Goal: Task Accomplishment & Management: Manage account settings

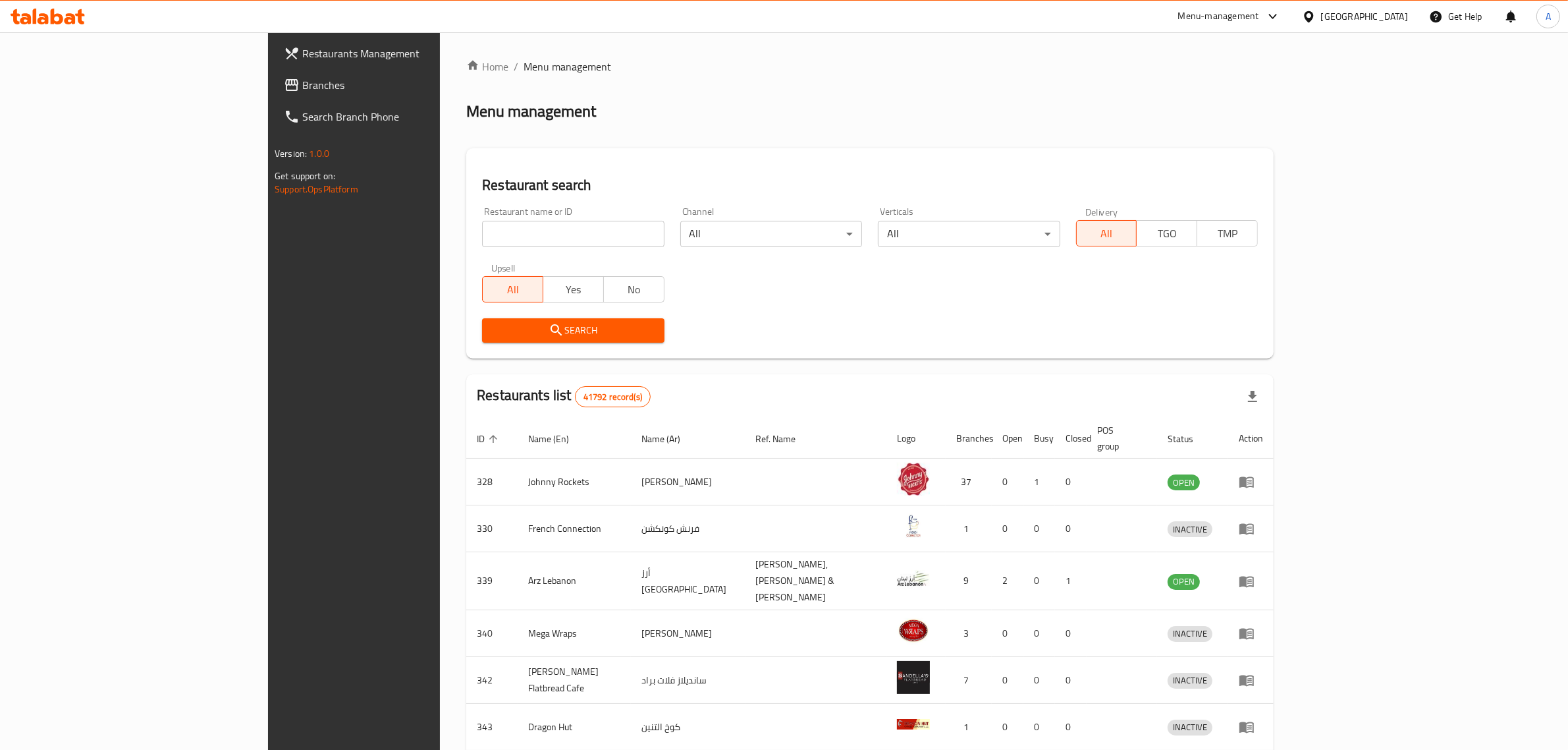
click at [475, 248] on div "Restaurant name or ID Restaurant name or ID" at bounding box center [574, 226] width 198 height 56
click at [482, 239] on input "search" at bounding box center [573, 234] width 182 height 26
paste input "R32 Sushi,"
click button "Search" at bounding box center [573, 330] width 182 height 24
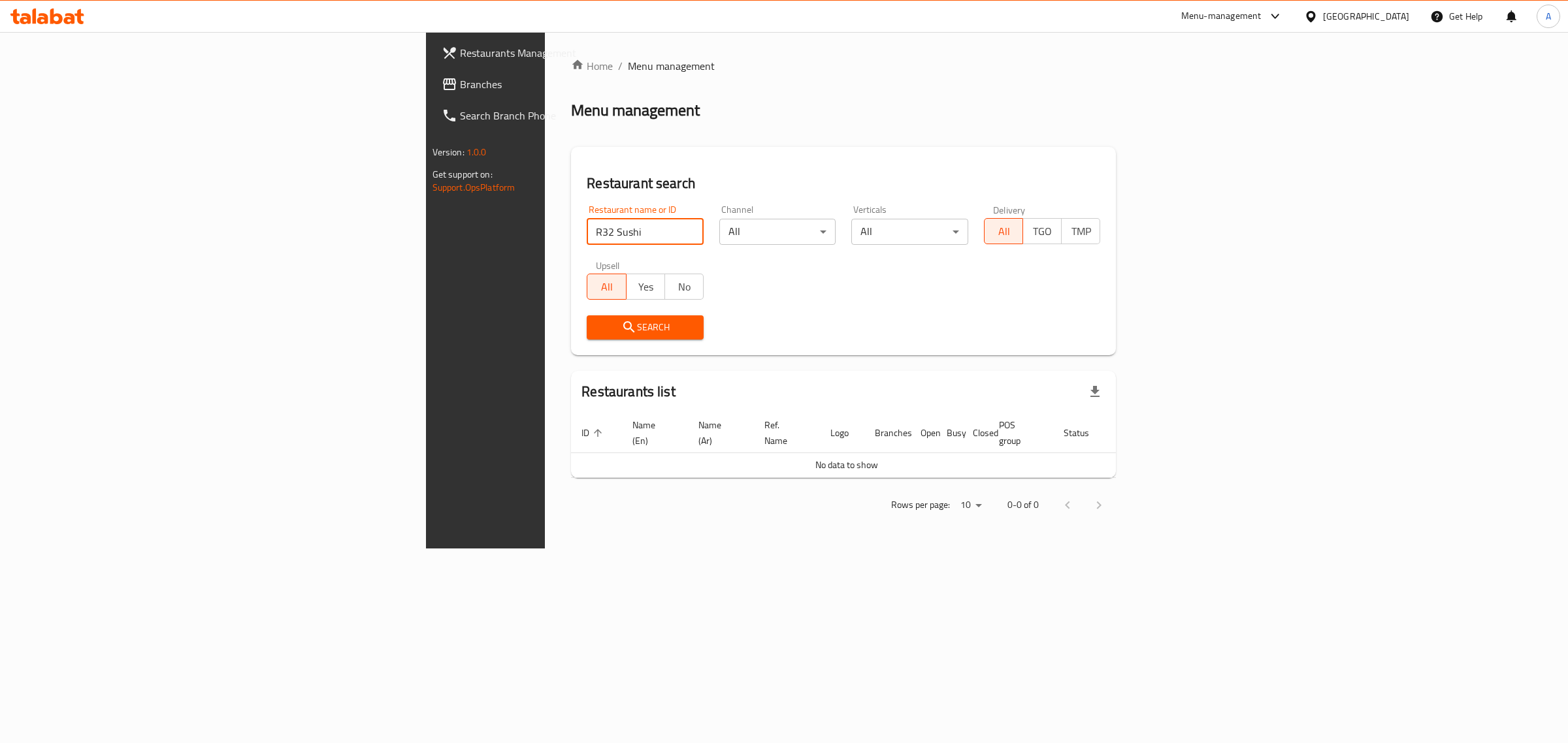
type input "R32 Sushi"
click button "Search" at bounding box center [644, 327] width 117 height 24
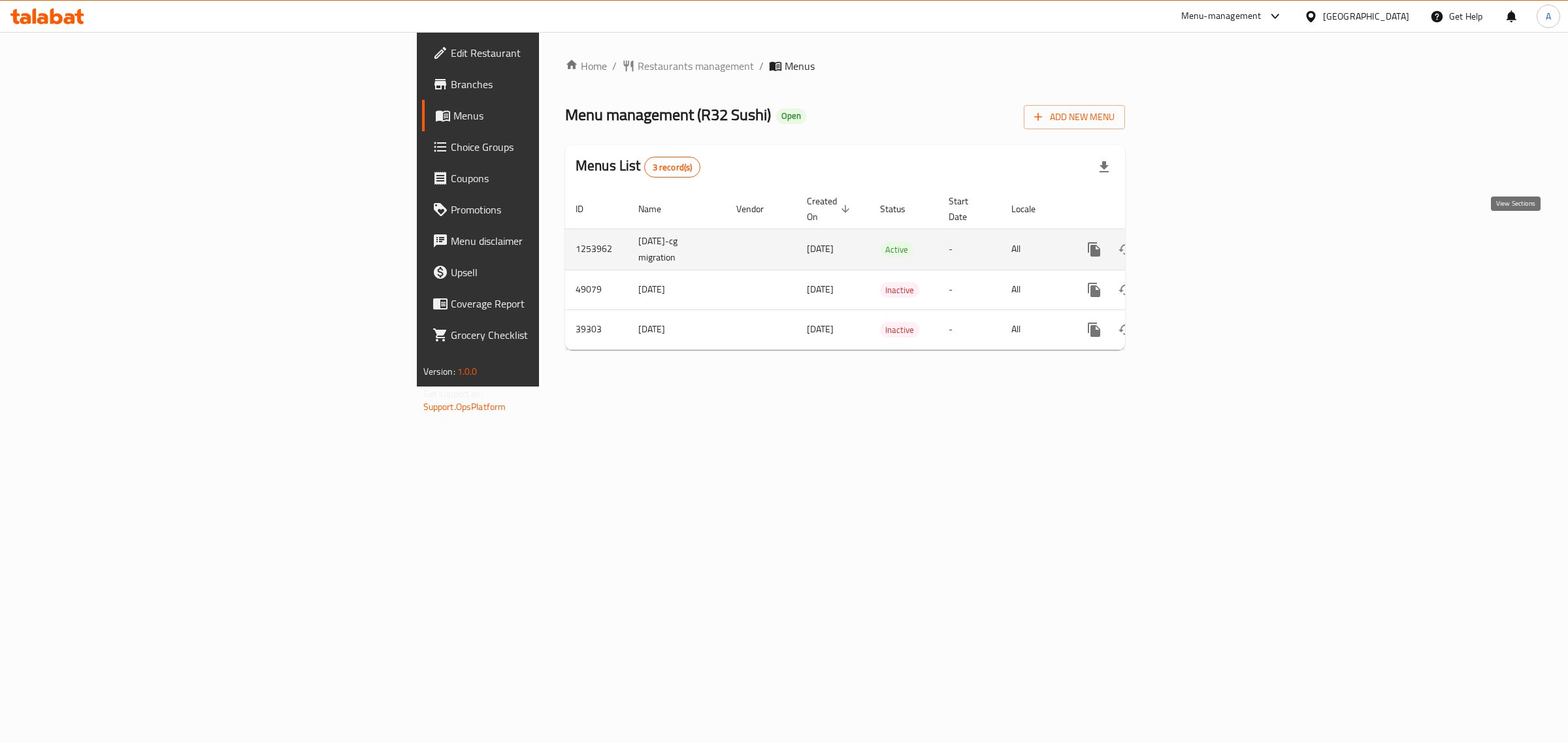
click at [1194, 244] on icon "enhanced table" at bounding box center [1188, 249] width 12 height 12
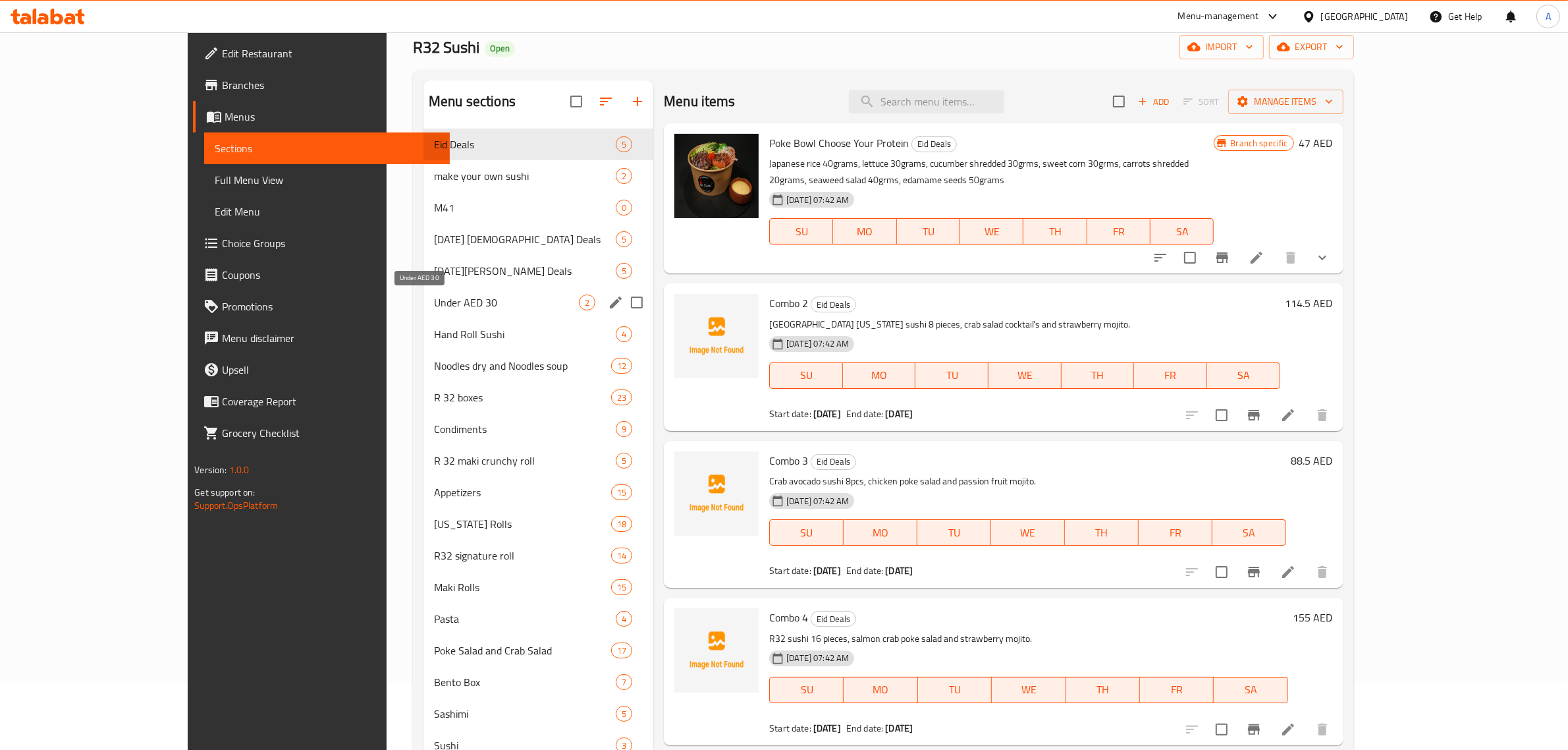
scroll to position [62, 0]
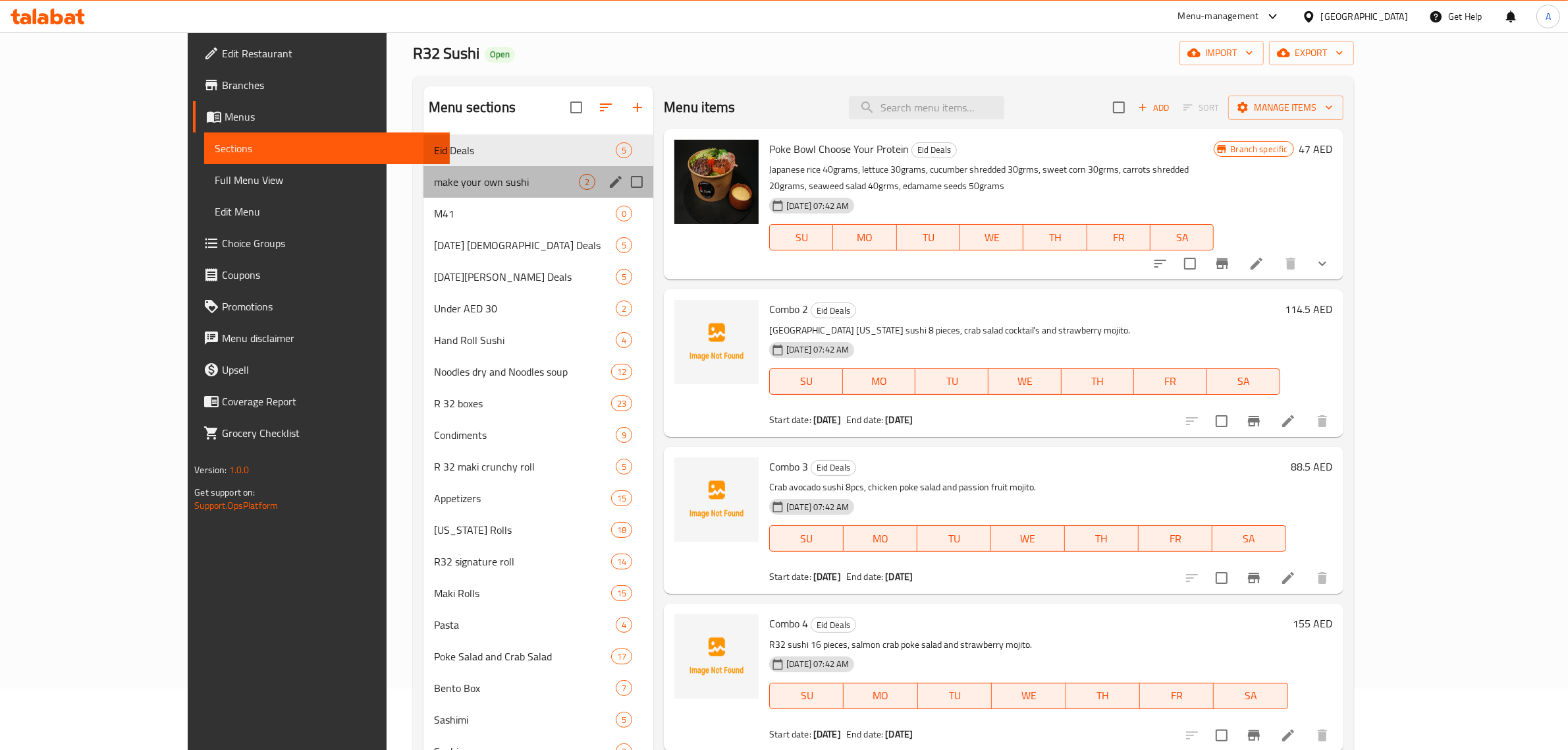
click at [423, 193] on div "make your own sushi 2" at bounding box center [538, 182] width 230 height 32
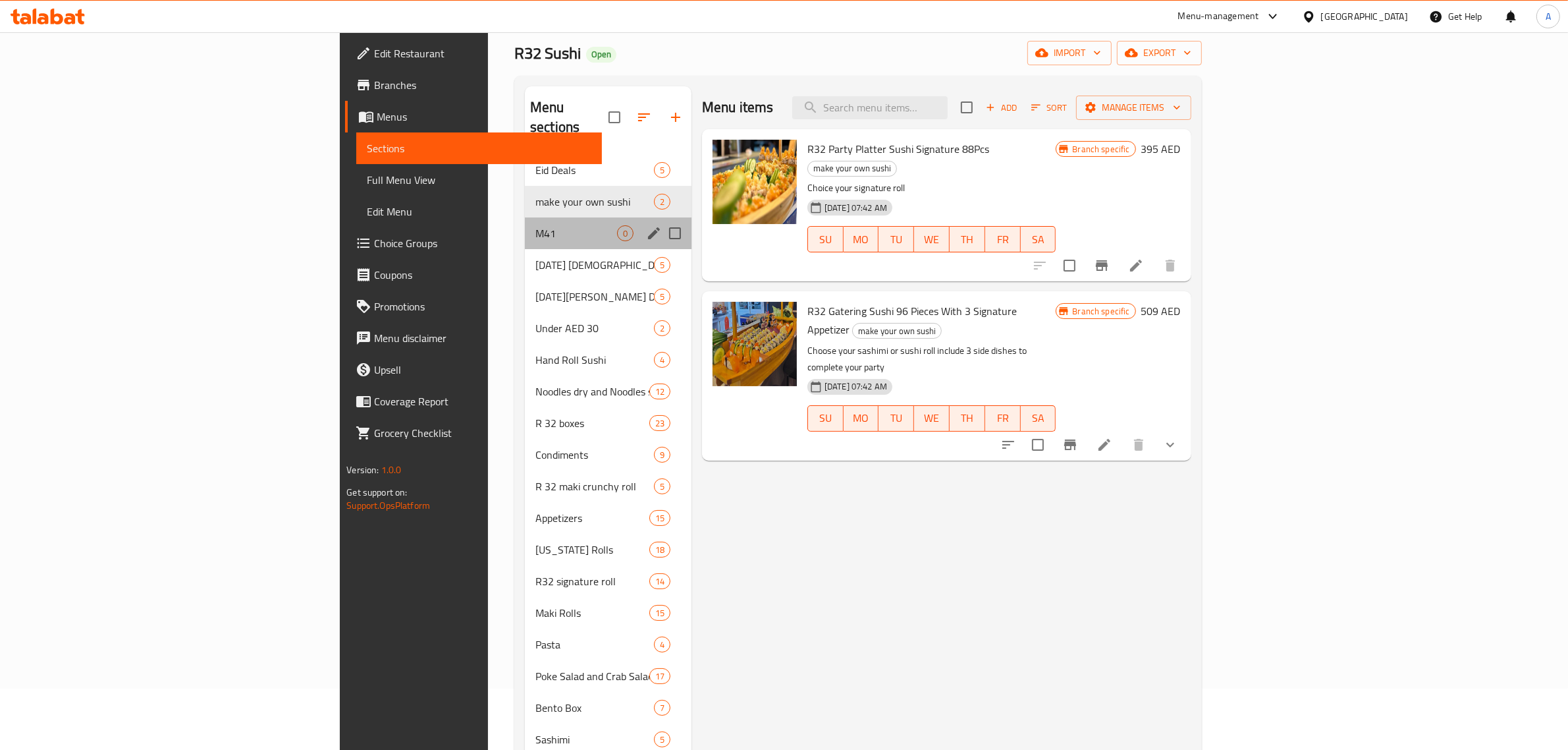
click at [525, 218] on div "M41 0" at bounding box center [608, 233] width 166 height 32
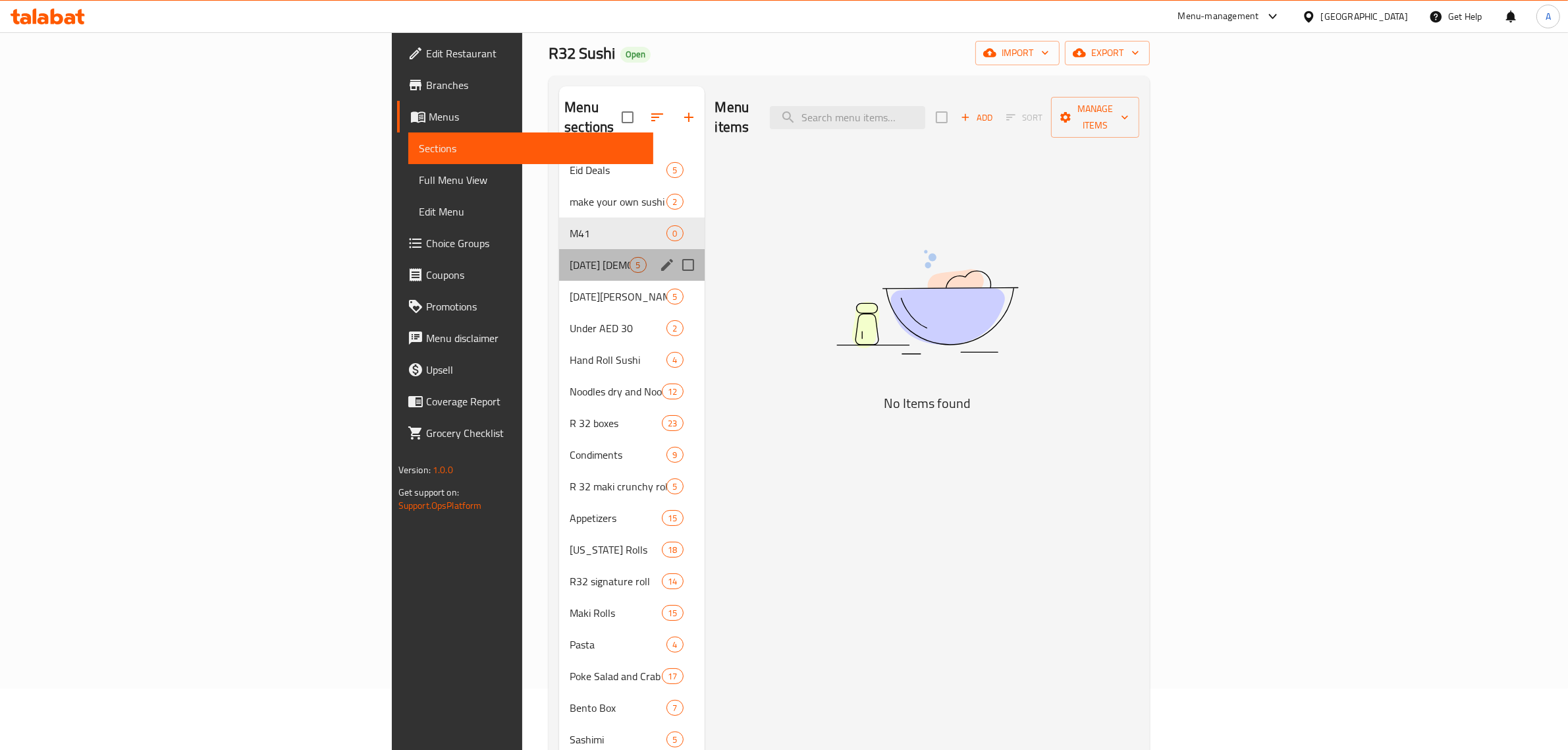
click at [559, 249] on div "[DATE] [DEMOGRAPHIC_DATA] Deals 5" at bounding box center [631, 265] width 145 height 32
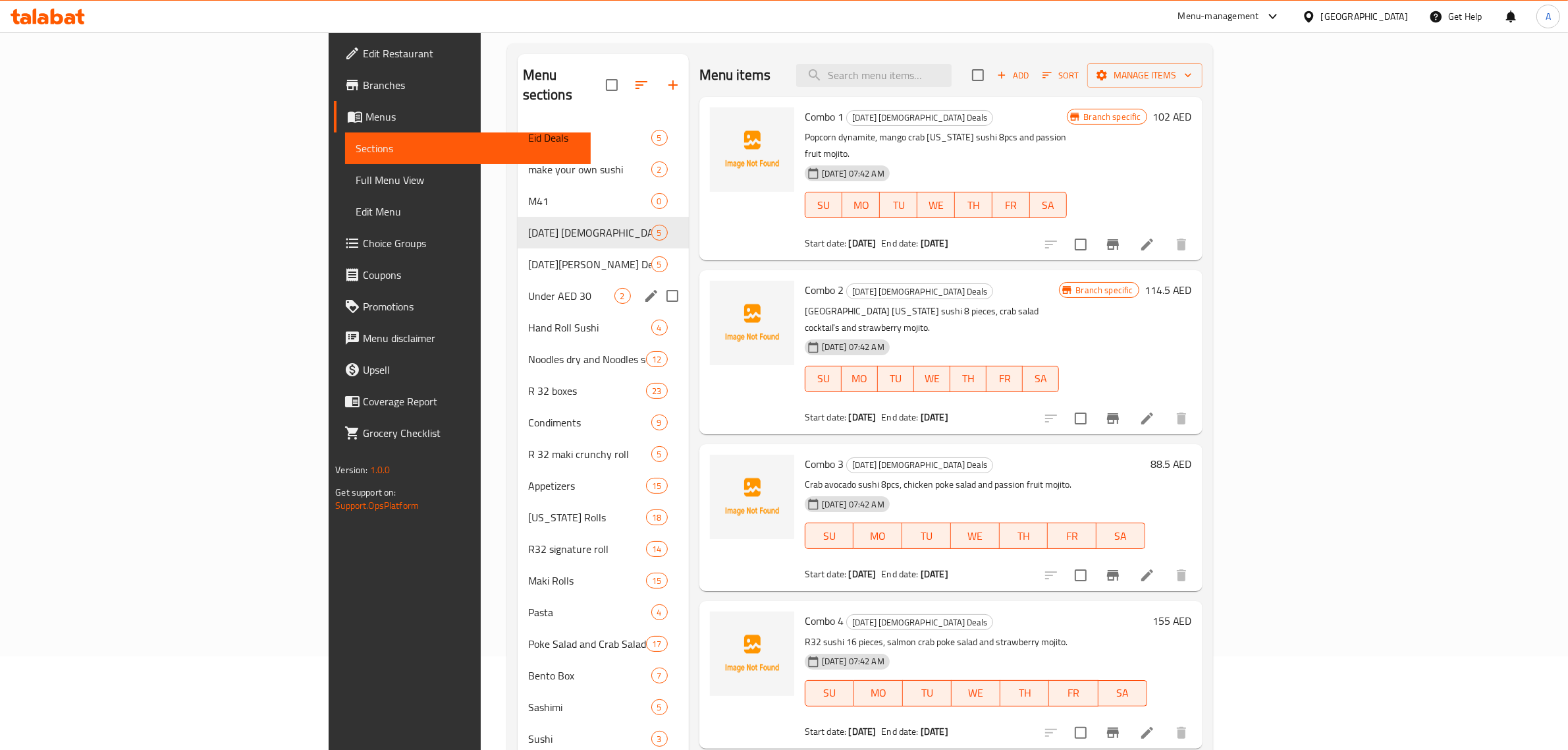
scroll to position [62, 0]
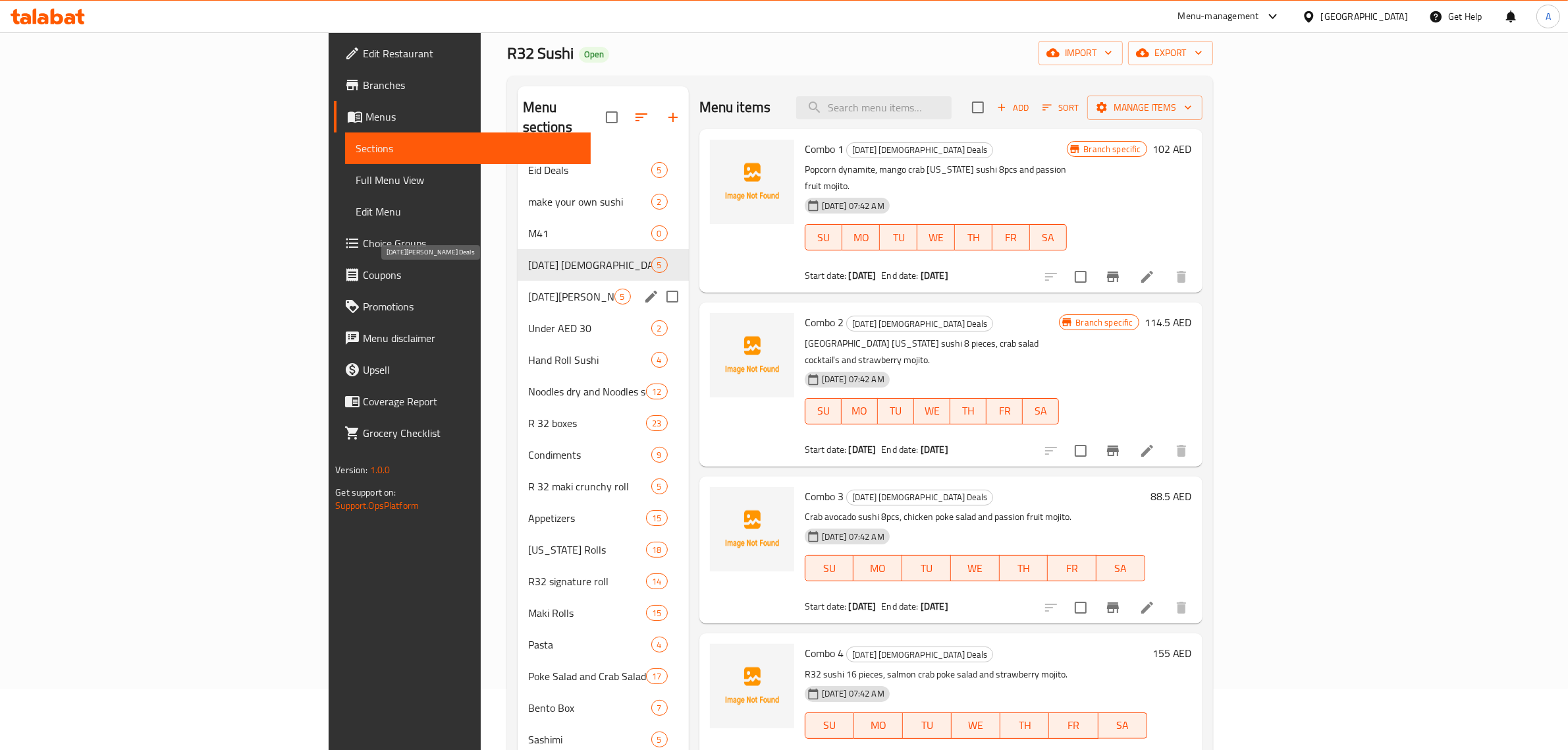
click at [528, 289] on span "[DATE][PERSON_NAME] Deals" at bounding box center [571, 296] width 86 height 15
click at [528, 321] on span "Under AED 30" at bounding box center [571, 328] width 86 height 15
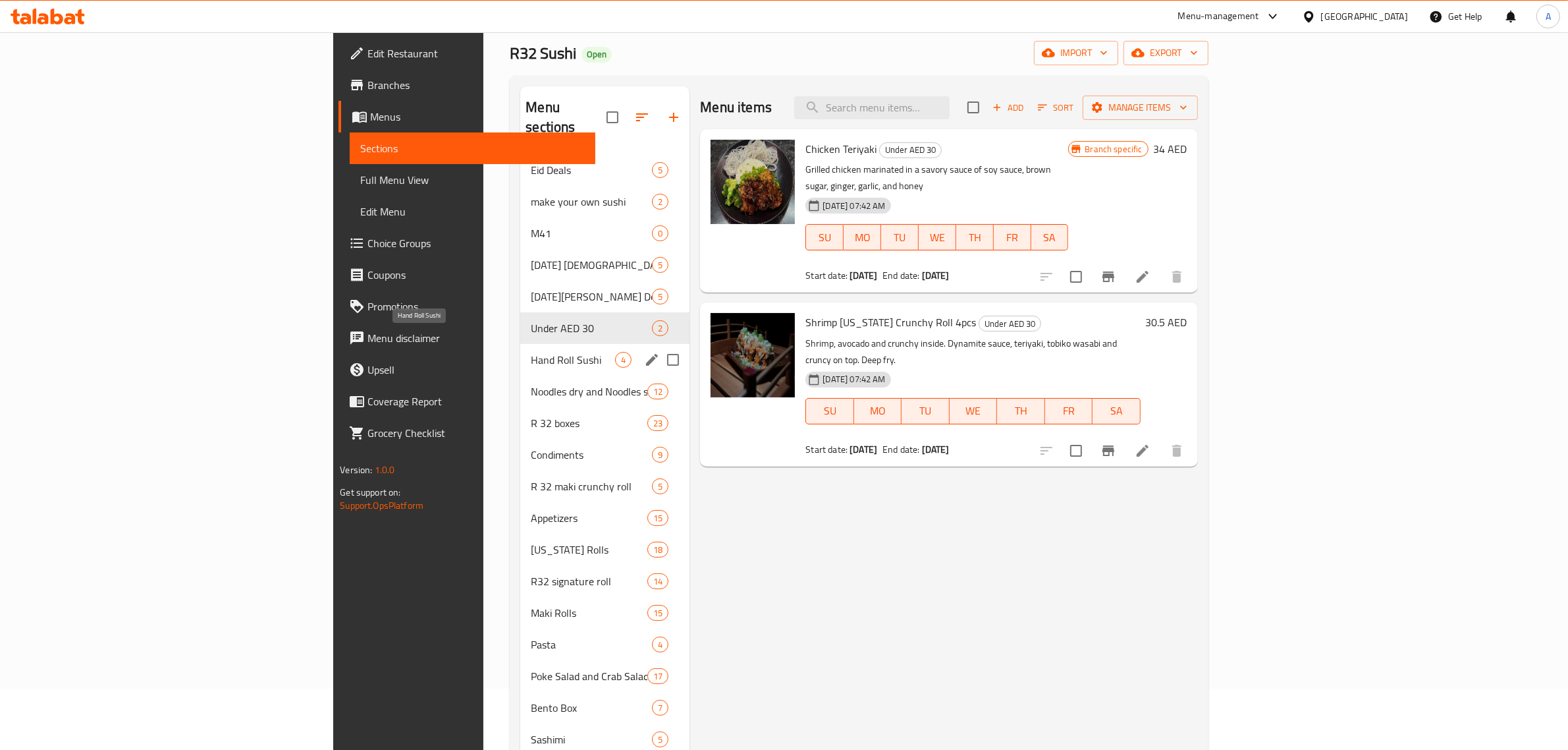
click at [531, 352] on span "Hand Roll Sushi" at bounding box center [573, 360] width 84 height 15
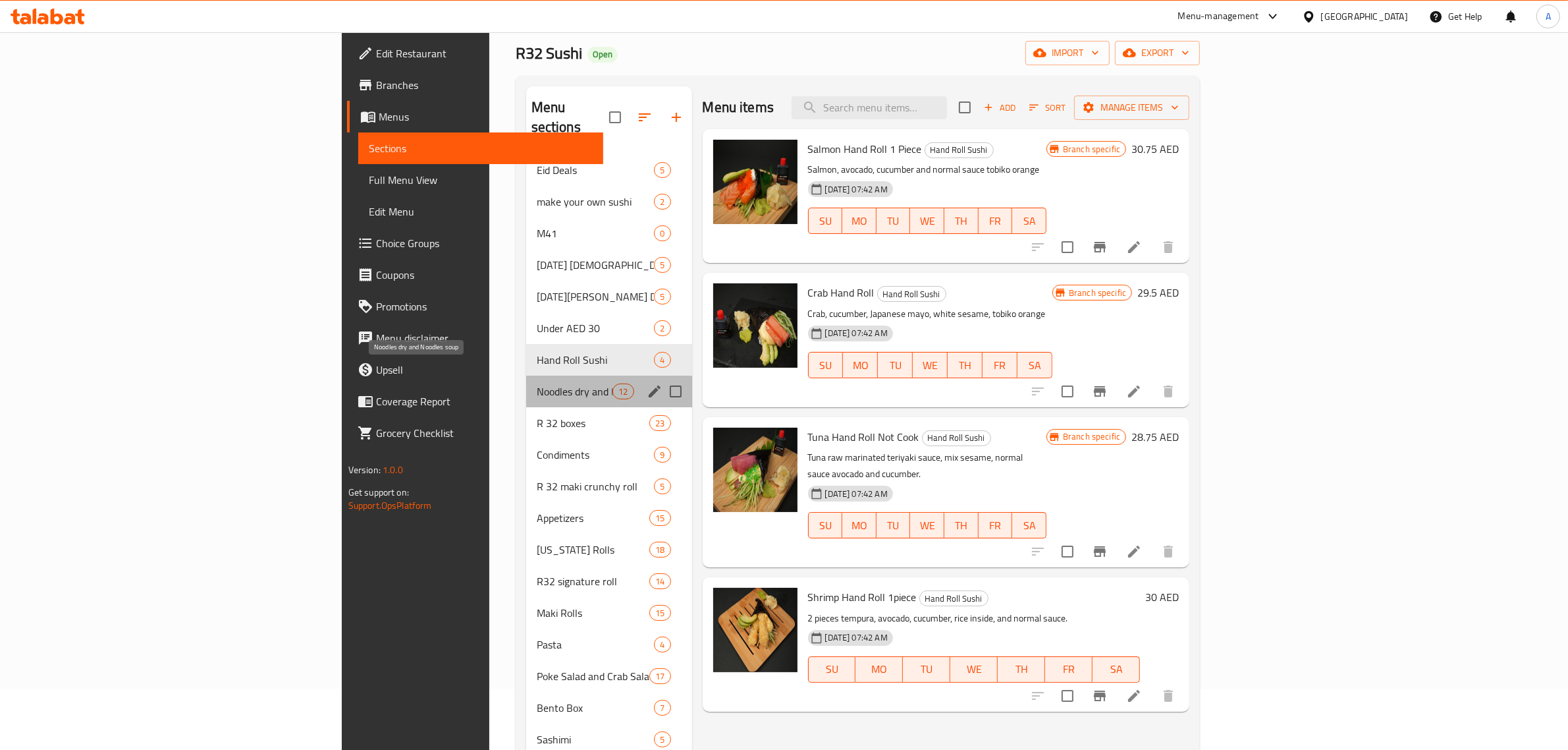
click at [537, 384] on span "Noodles dry and Noodles soup" at bounding box center [575, 391] width 76 height 15
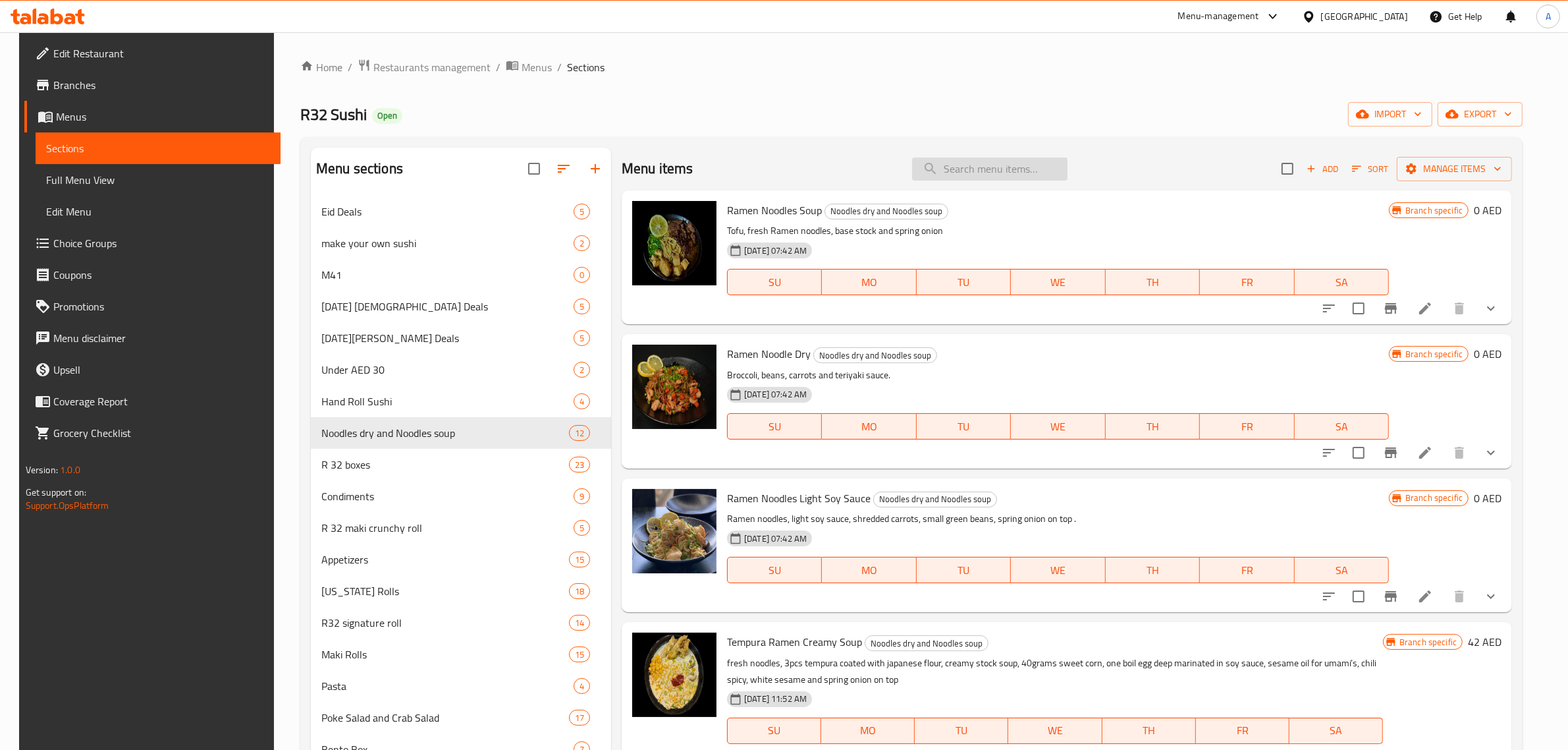
drag, startPoint x: 985, startPoint y: 203, endPoint x: 986, endPoint y: 159, distance: 44.0
click at [985, 191] on div "Ramen Noodles Soup Noodles dry and Noodles soup Tofu, fresh Ramen noodles, base…" at bounding box center [1068, 257] width 891 height 134
click at [986, 159] on input "search" at bounding box center [990, 169] width 156 height 23
paste input "R32 16 Pcs Sushi"
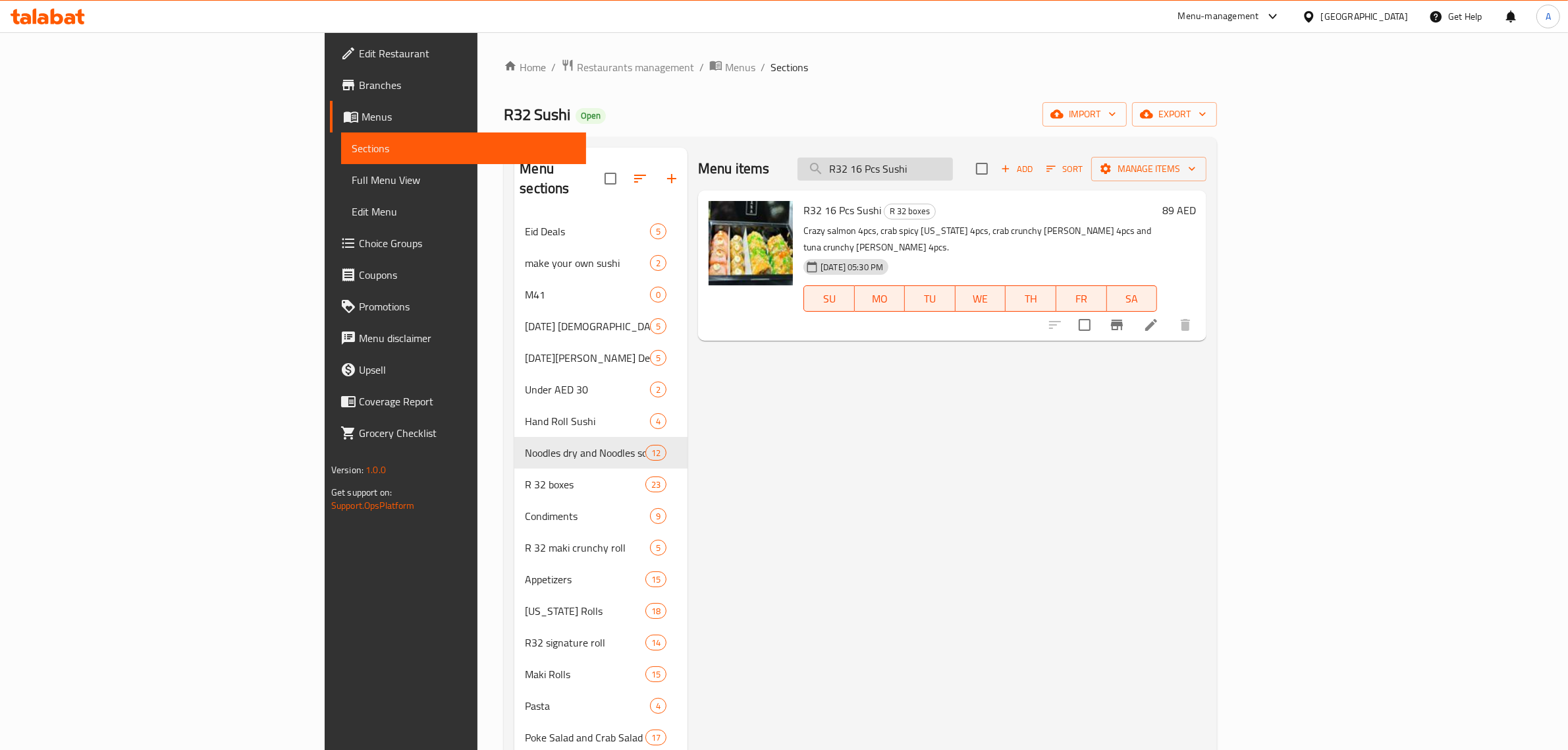
click at [953, 172] on input "R32 16 Pcs Sushi" at bounding box center [875, 169] width 156 height 23
paste input "Mix Classic 24p"
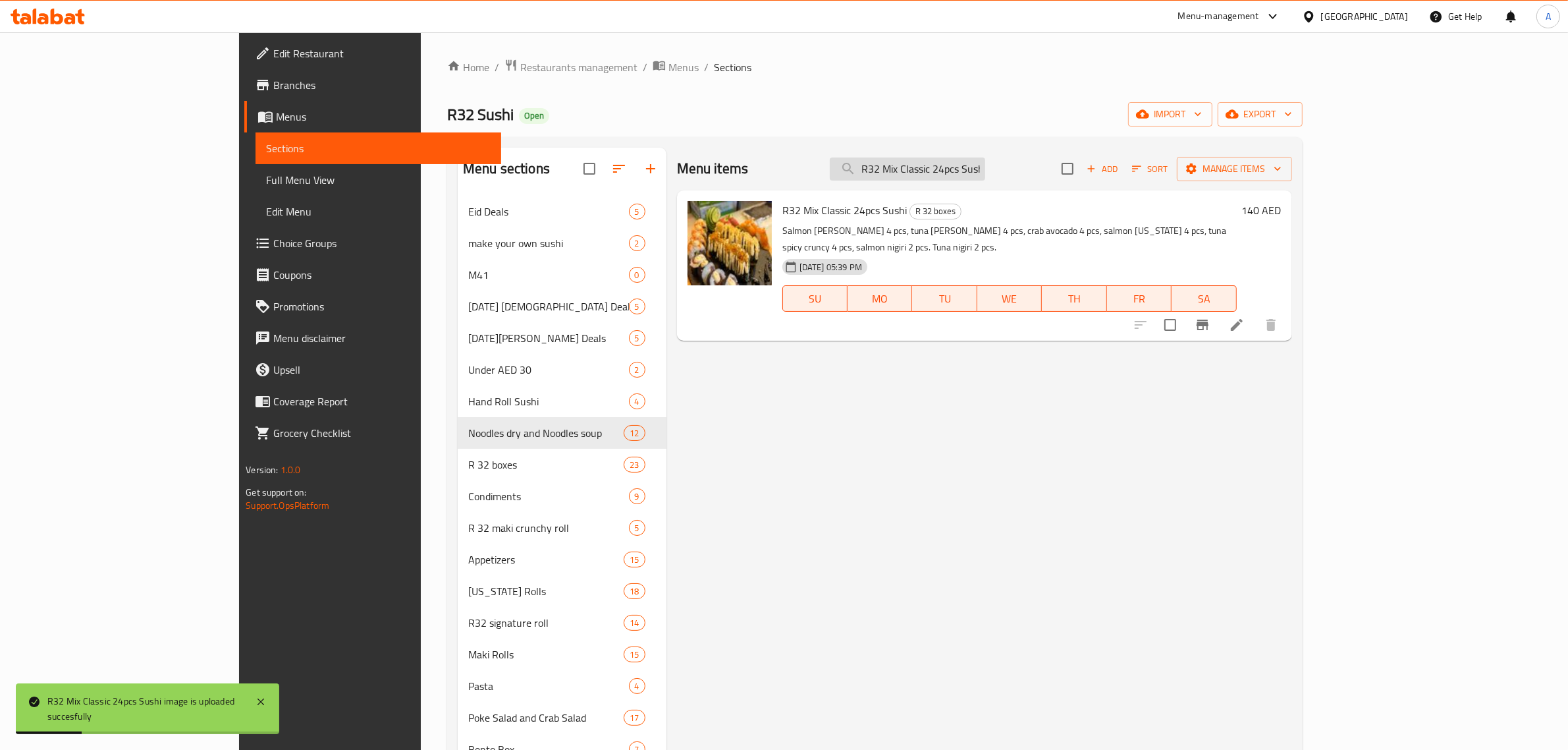
click at [986, 166] on input "R32 Mix Classic 24pcs Sushi" at bounding box center [908, 169] width 156 height 23
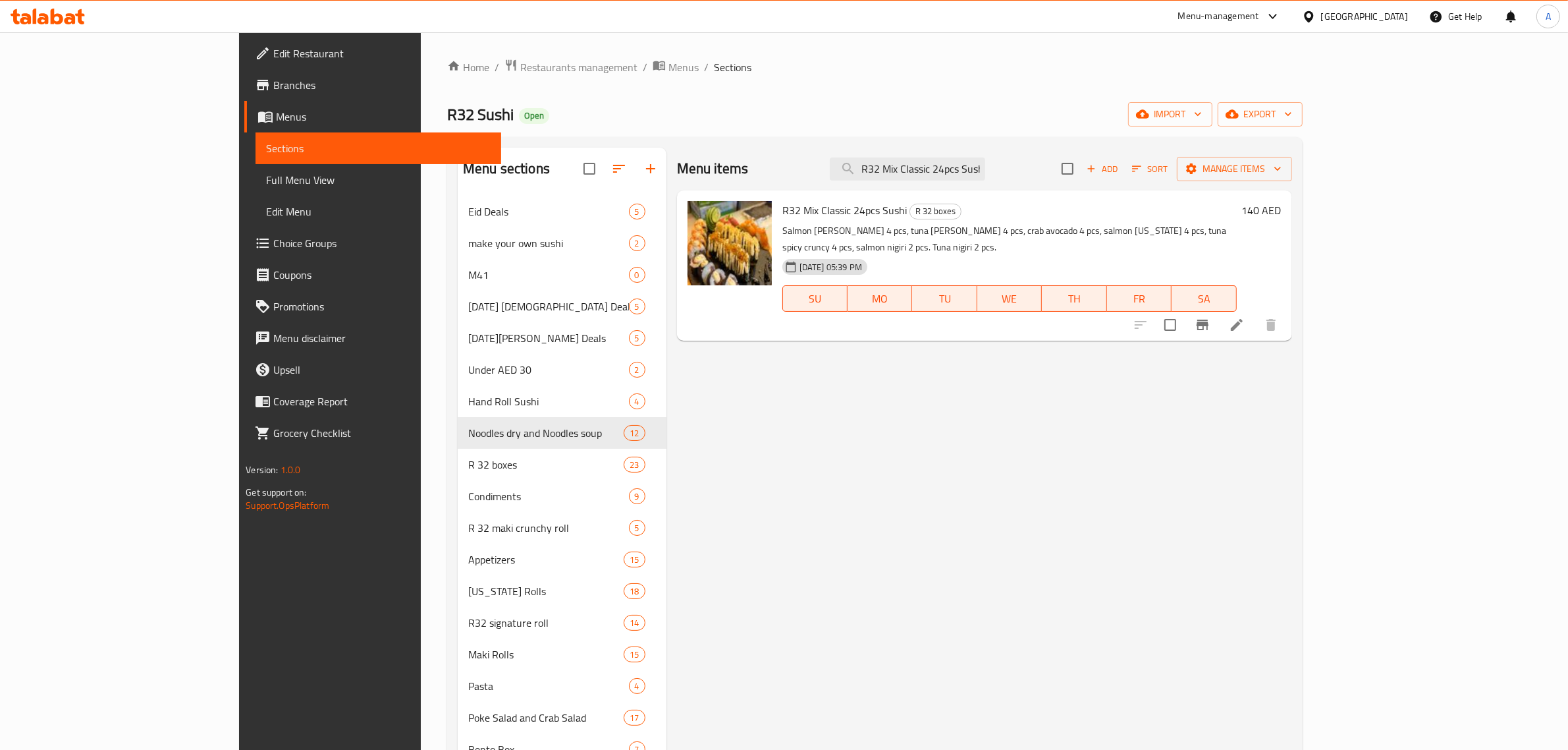
paste input "adness Mix Roll 16pcs S"
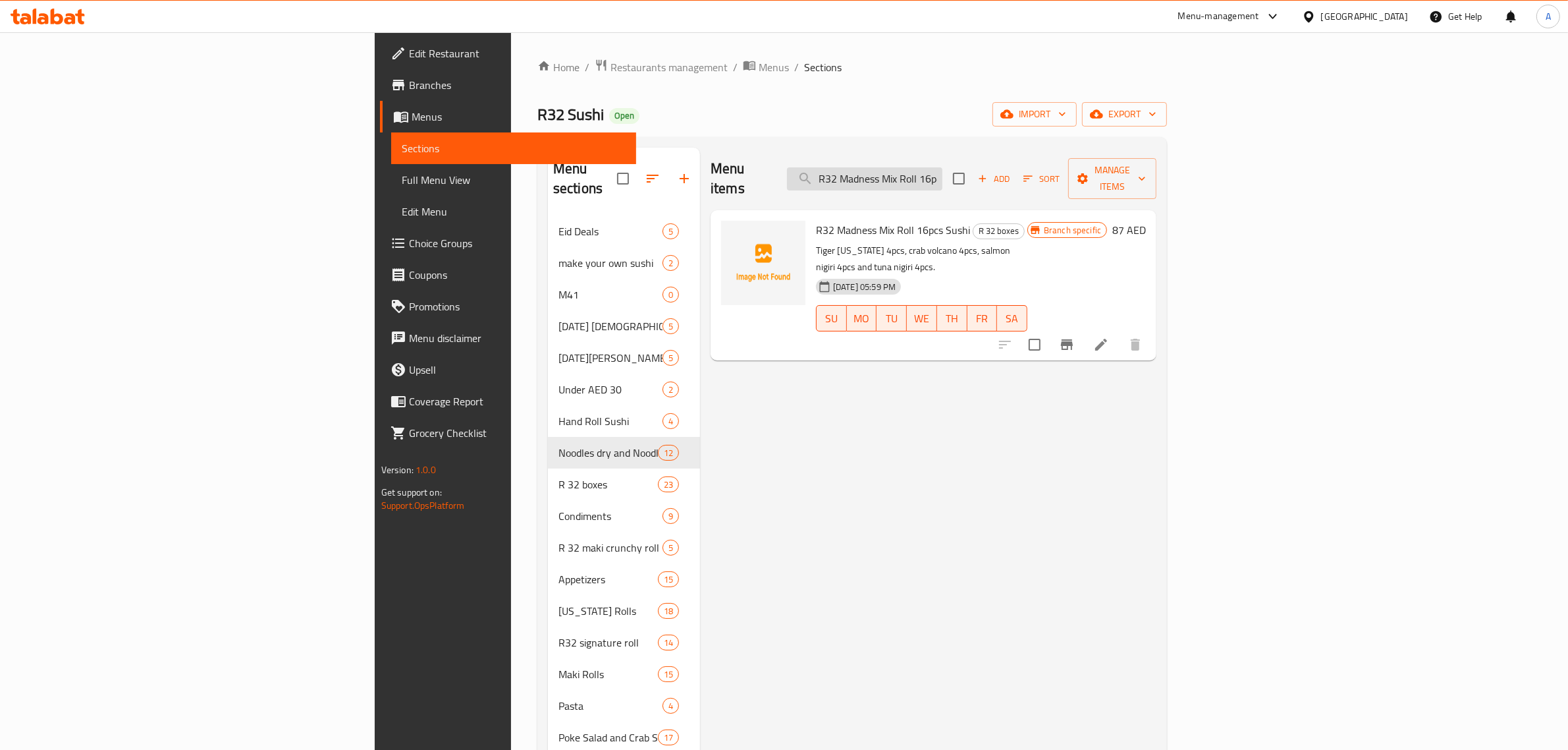
click at [993, 159] on div "Menu sections Eid Deals 5 make your own sushi 2 M41 0 [DATE] Iftar Deals 5 [DAT…" at bounding box center [853, 596] width 629 height 917
click at [943, 167] on input "R32 Madness Mix Roll 16pcs S" at bounding box center [865, 179] width 156 height 23
paste input "ix Classic 24pcs Su"
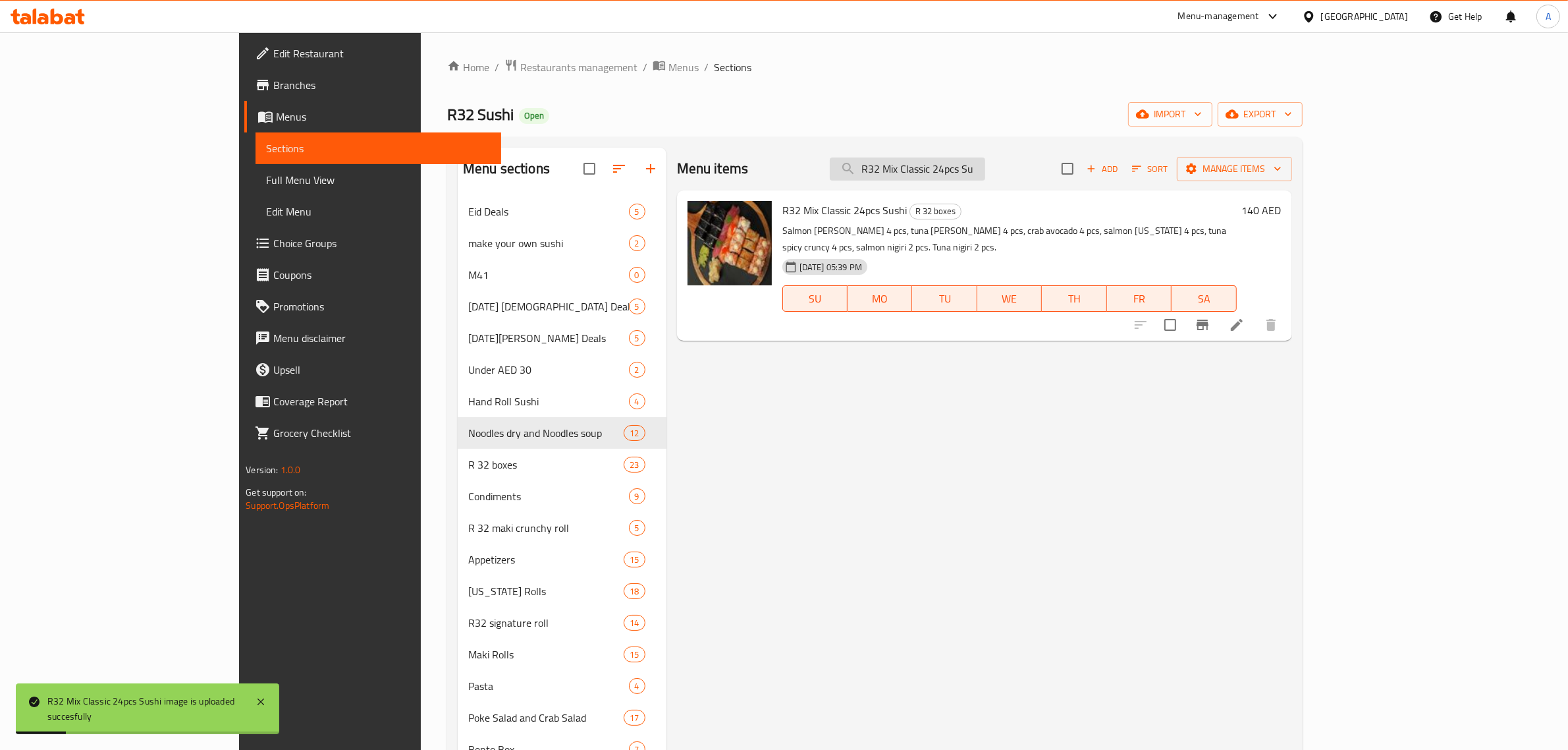
click at [986, 162] on input "R32 Mix Classic 24pcs Su" at bounding box center [908, 169] width 156 height 23
paste input "adness Mix Roll"
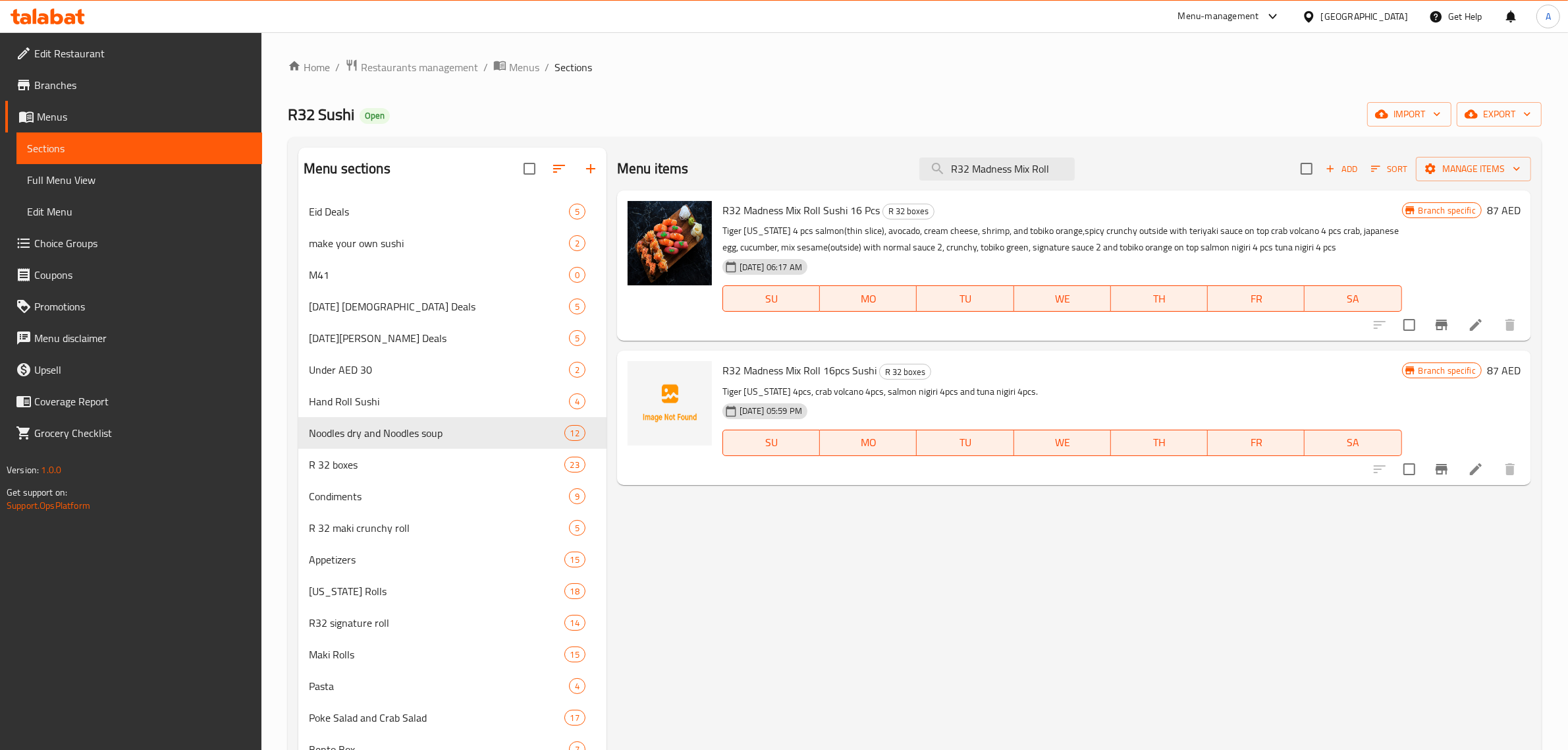
click at [749, 366] on span "R32 Madness Mix Roll 16pcs Sushi" at bounding box center [800, 370] width 154 height 19
copy span "Madness"
click at [1004, 166] on input "R32 Madness Mix Roll" at bounding box center [998, 169] width 156 height 23
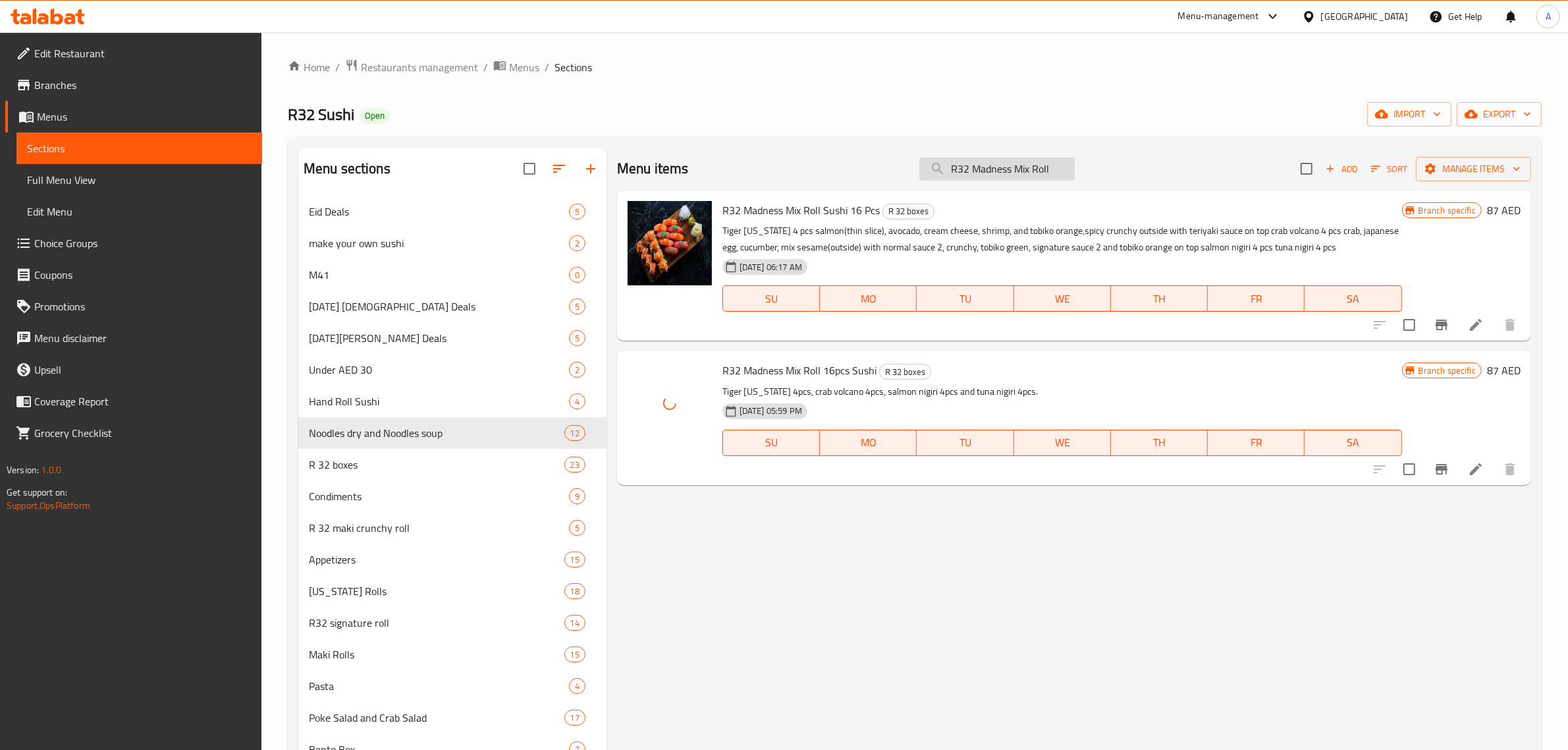
click at [1004, 166] on input "R32 Madness Mix Roll" at bounding box center [998, 169] width 156 height 23
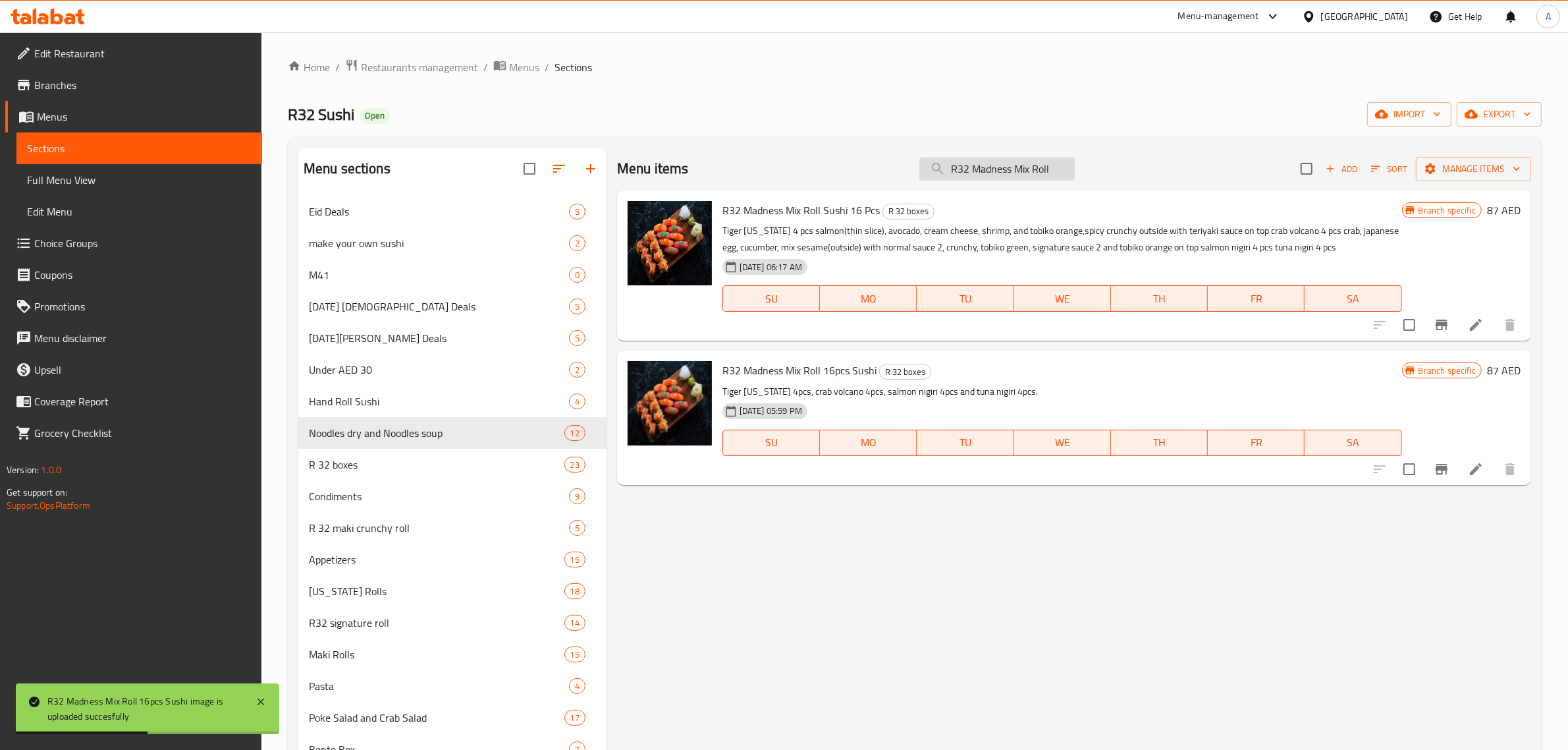
paste input "Favorite [DATE]"
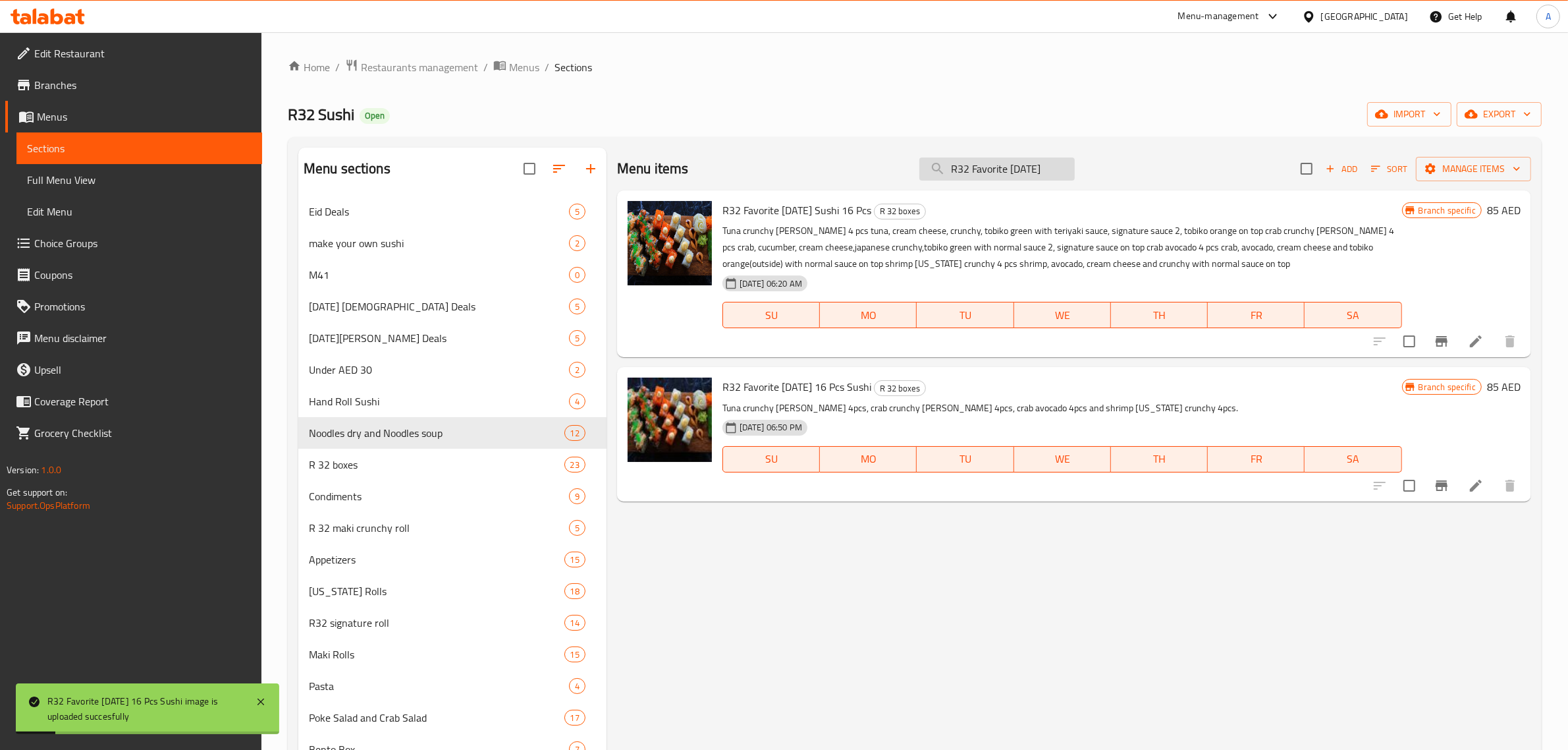
click at [962, 168] on input "R32 Favorite [DATE]" at bounding box center [998, 169] width 156 height 23
drag, startPoint x: 962, startPoint y: 168, endPoint x: 940, endPoint y: 158, distance: 24.2
click at [940, 158] on input "v" at bounding box center [998, 169] width 156 height 23
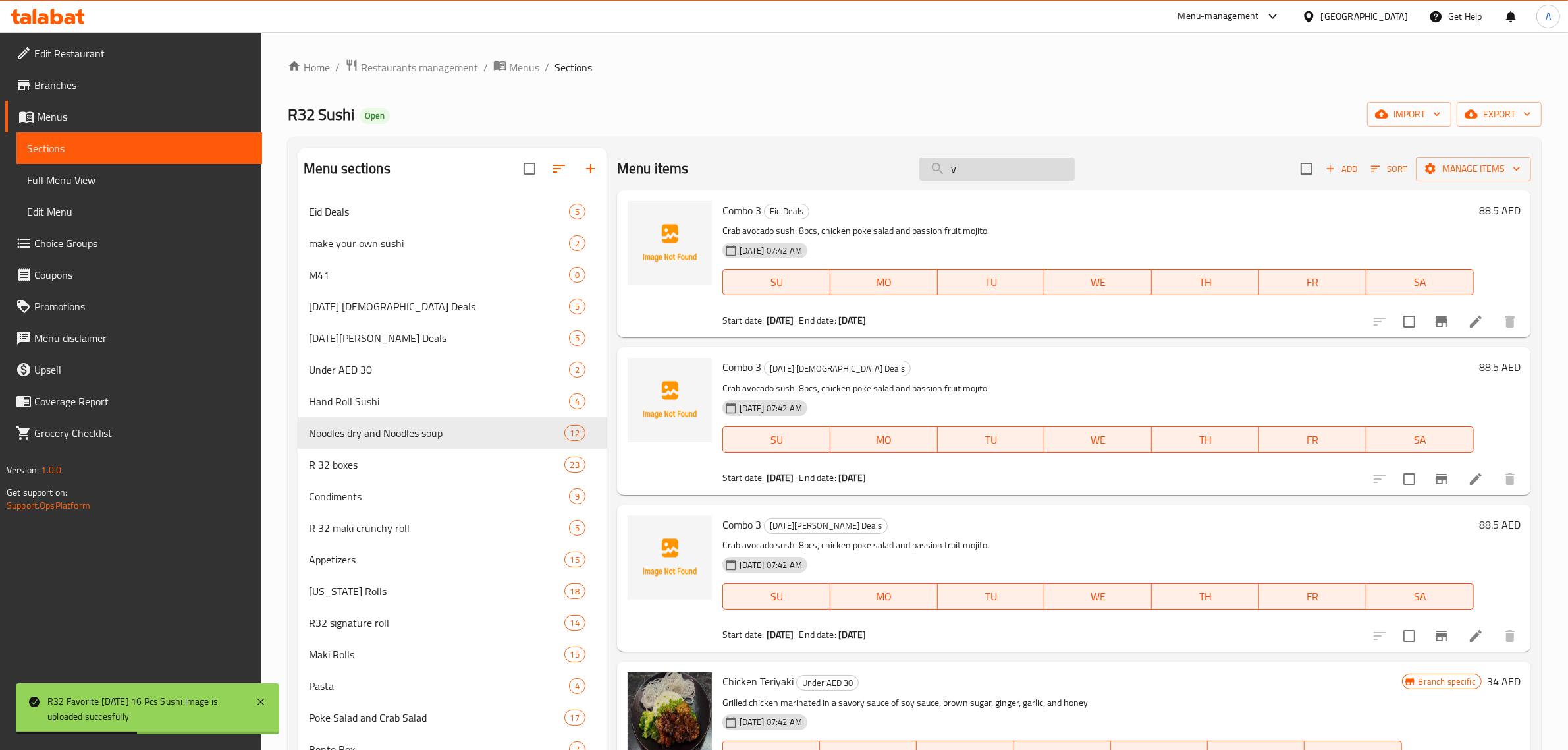
paste input "R32 Favorite [DATE]"
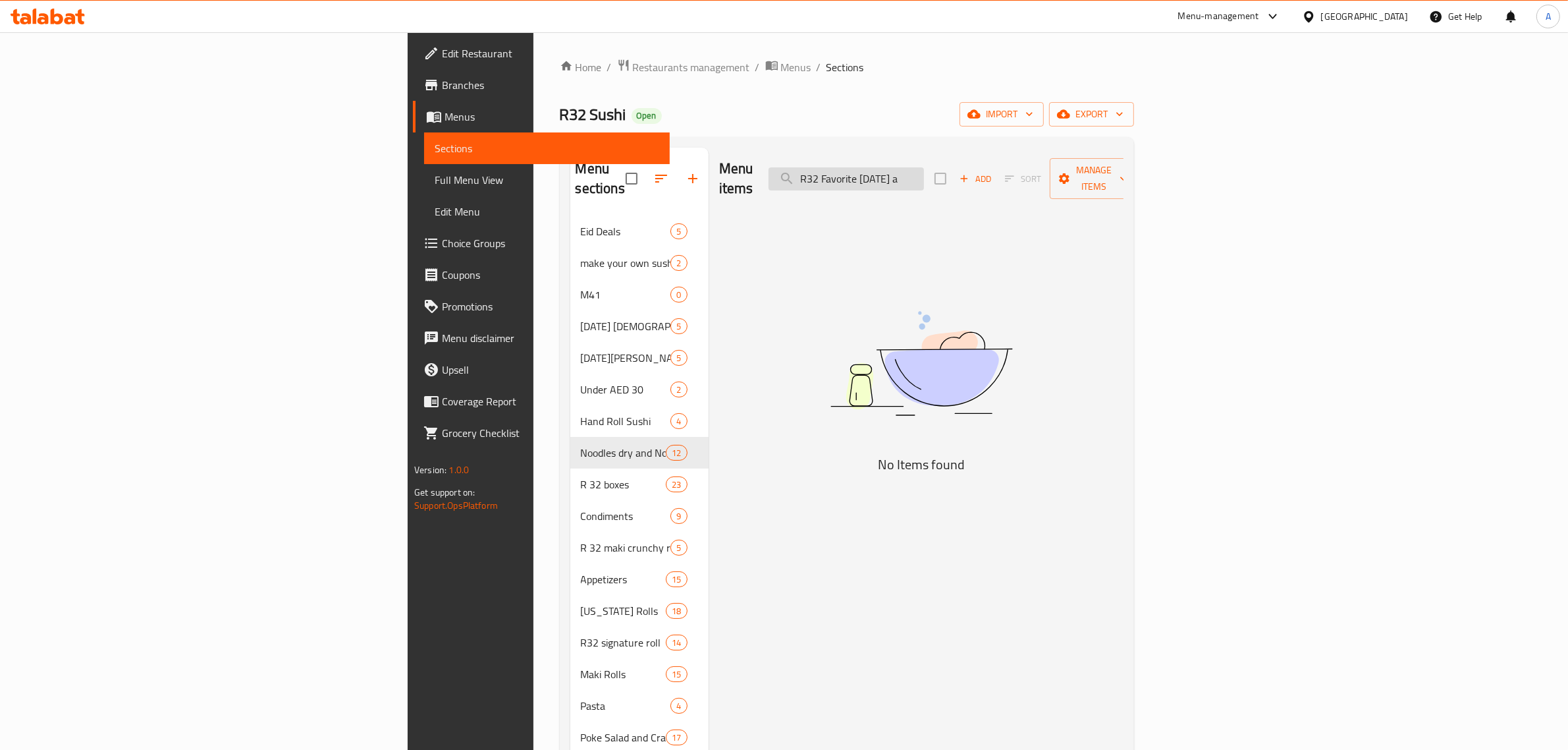
click at [924, 167] on input "R32 Favorite [DATE] a" at bounding box center [847, 179] width 156 height 23
paste input "search"
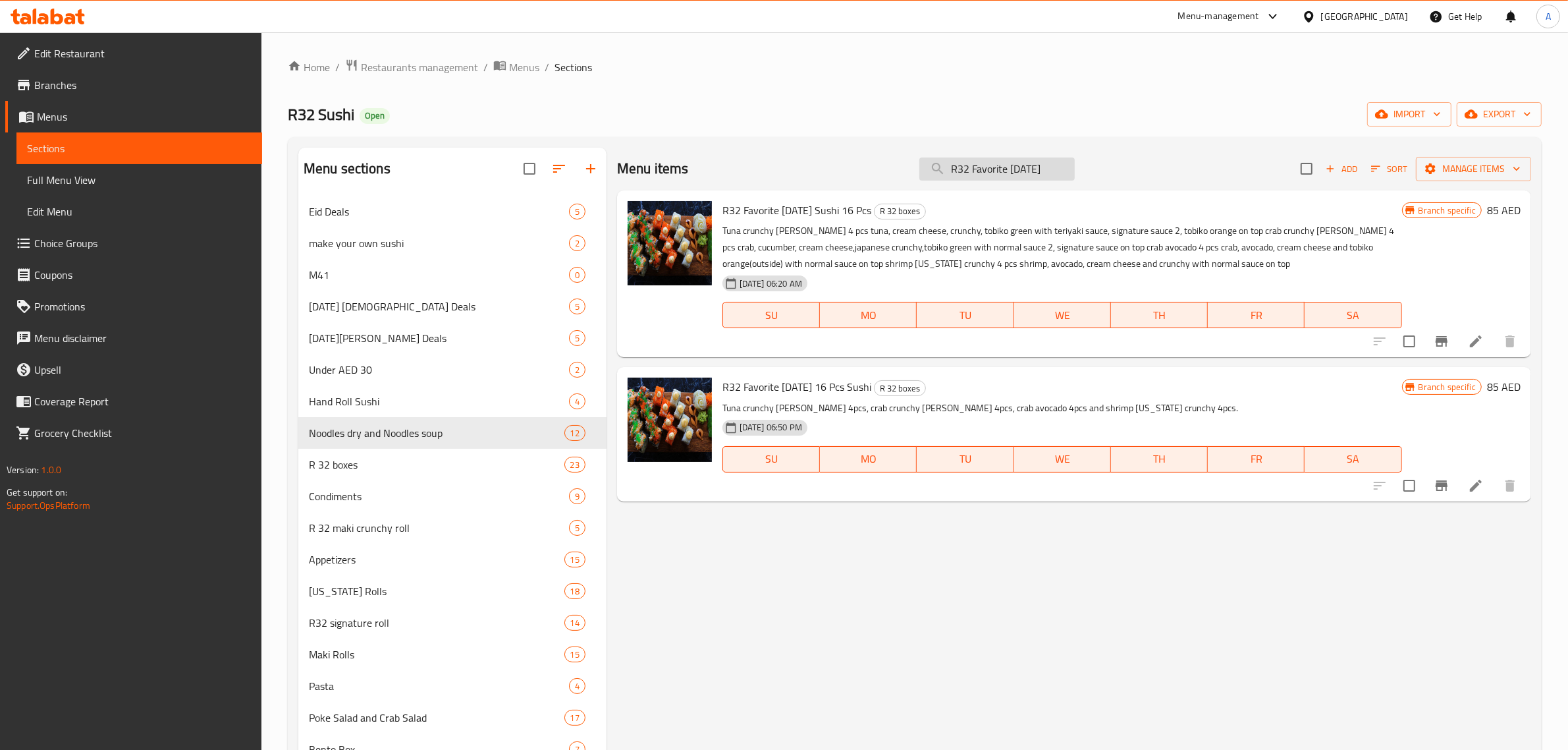
paste input "Roll 12 Pc"
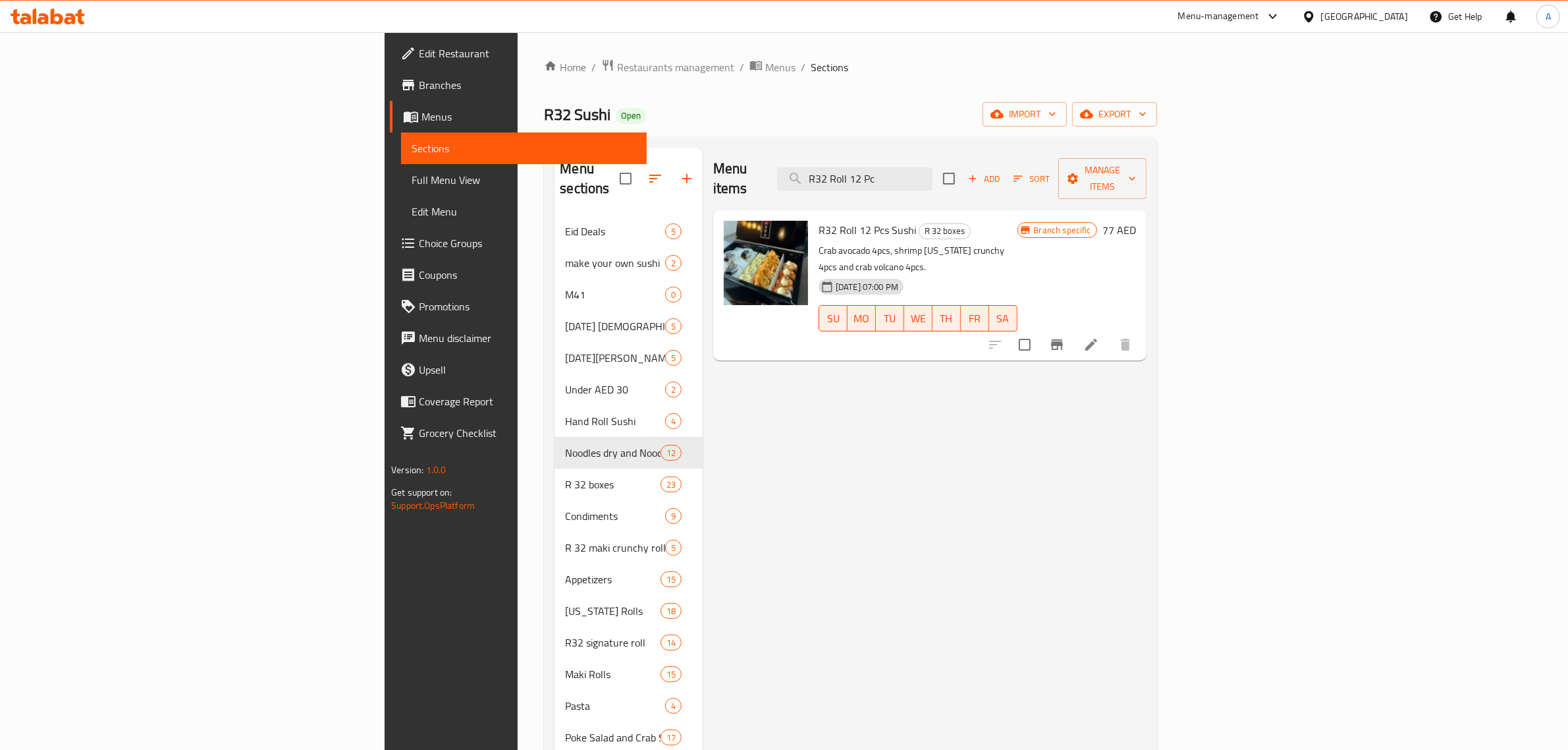
drag, startPoint x: 937, startPoint y: 505, endPoint x: 934, endPoint y: 499, distance: 6.7
click at [937, 505] on div "Menu items R32 Roll 12 Pc Add Sort Manage items R32 Roll 12 Pcs Sushi R 32 boxe…" at bounding box center [924, 596] width 444 height 896
click at [933, 174] on input "R32 Roll 12 Pc" at bounding box center [855, 179] width 156 height 23
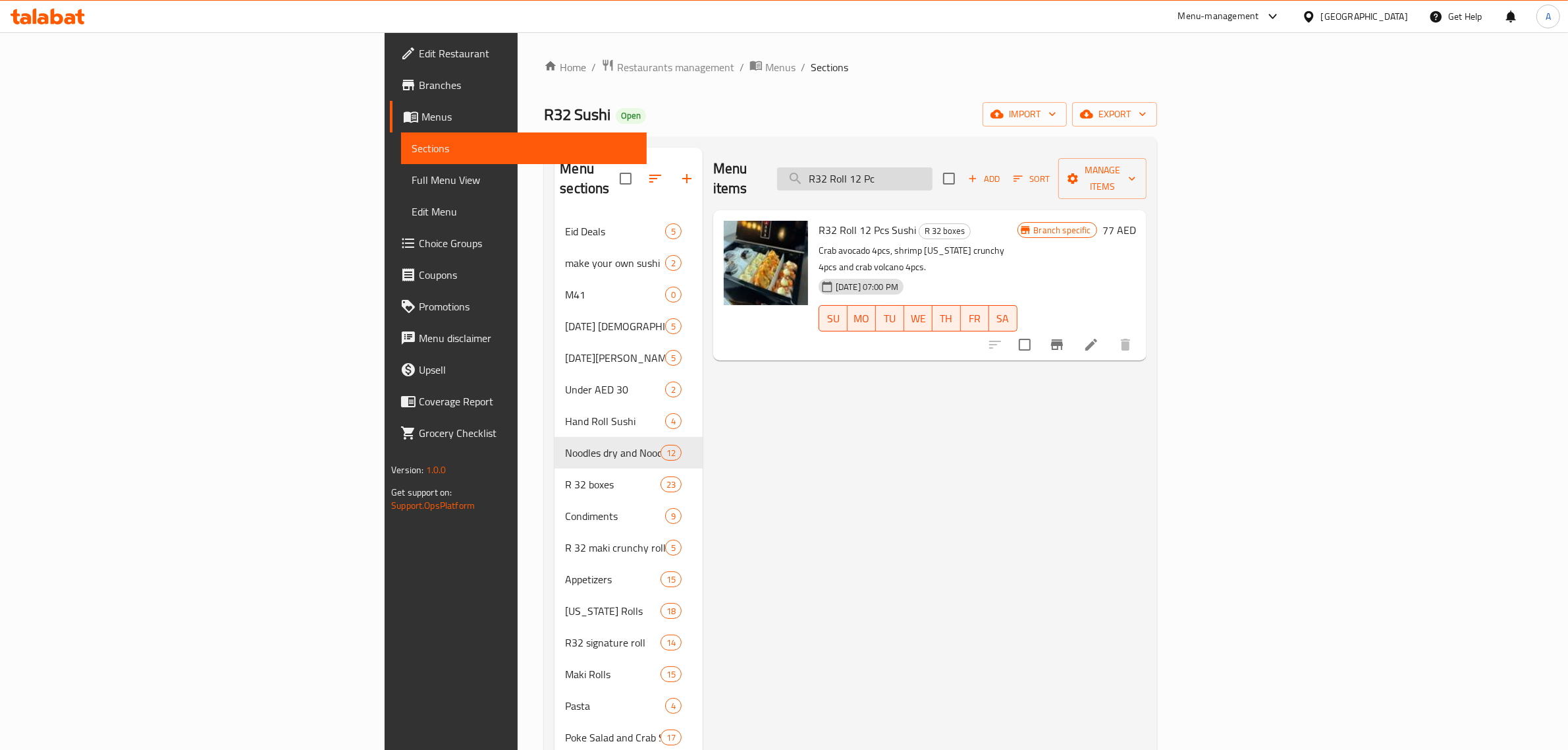
paste input "Crab Cocktails [PERSON_NAME]"
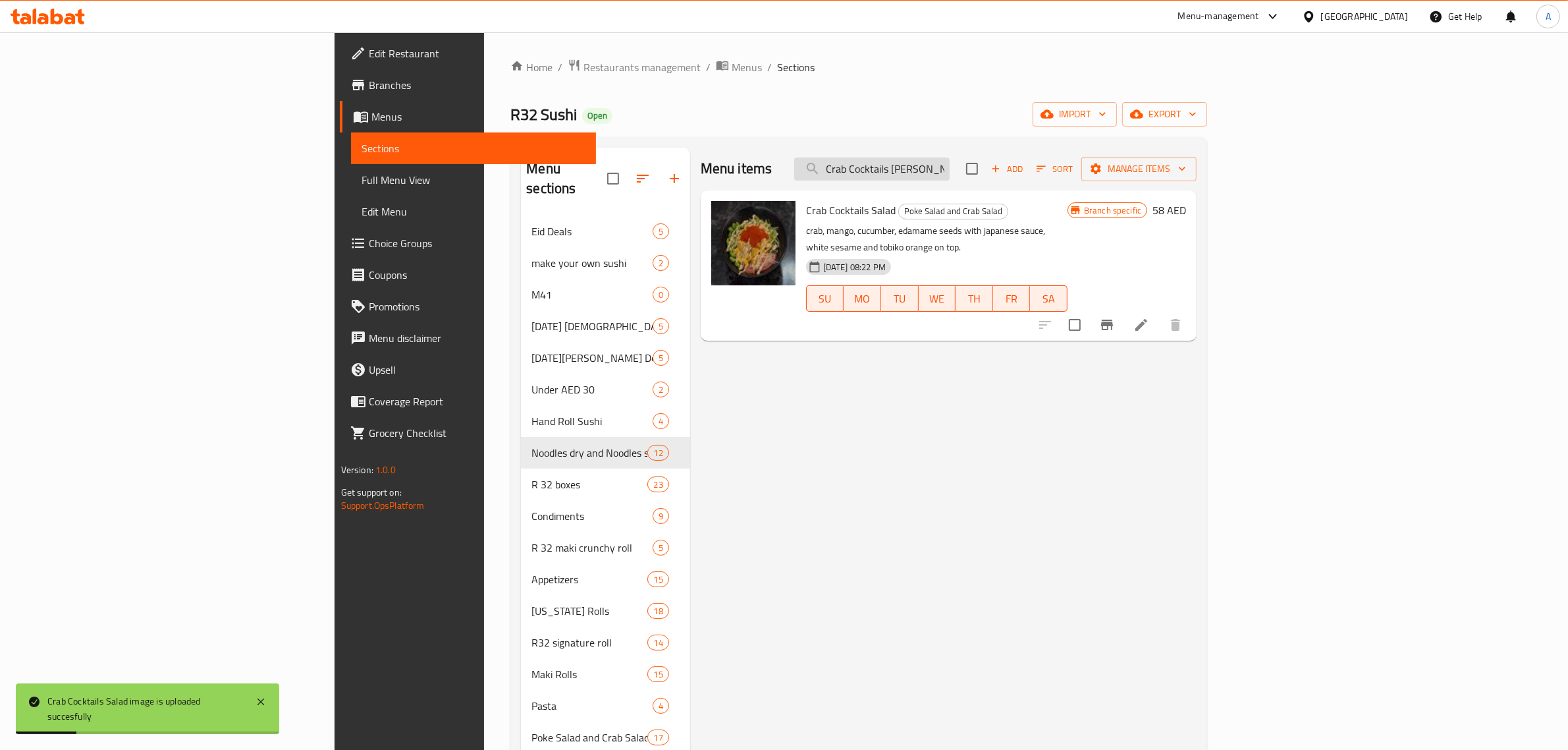
click at [950, 173] on input "Crab Cocktails [PERSON_NAME]" at bounding box center [872, 169] width 156 height 23
paste input "Salmon Poke"
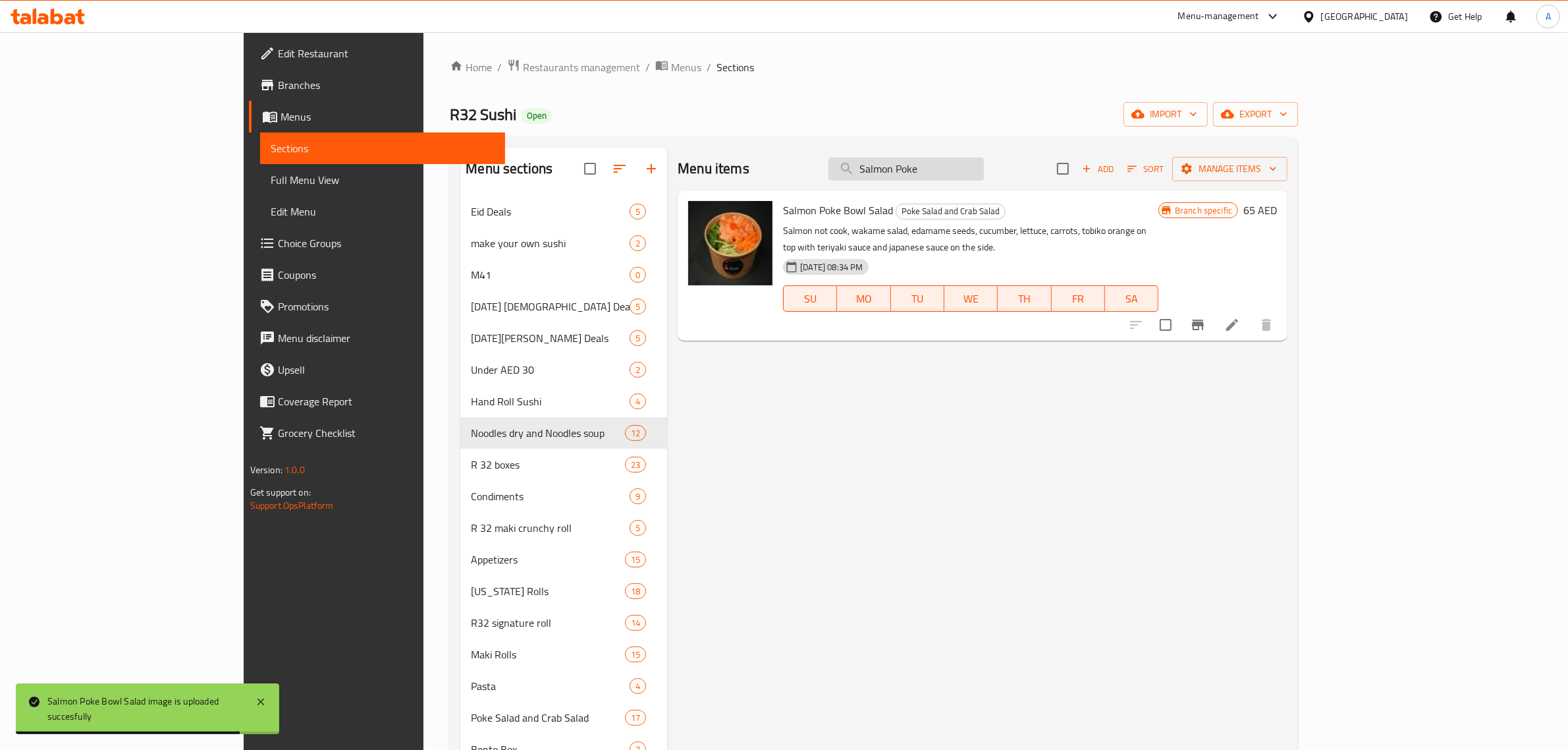
click at [982, 179] on input "Salmon Poke" at bounding box center [907, 169] width 156 height 23
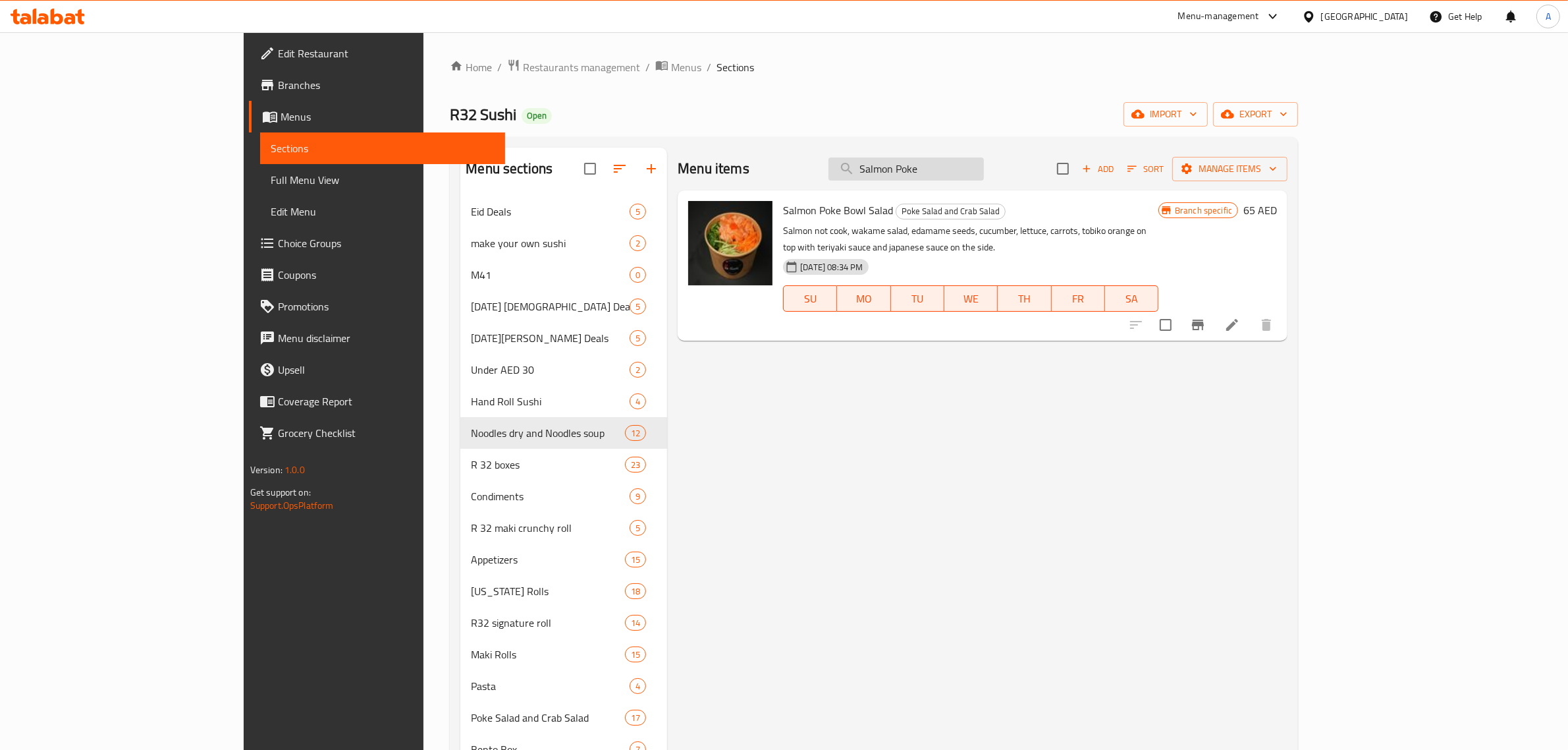
paste input "Crab Poke B"
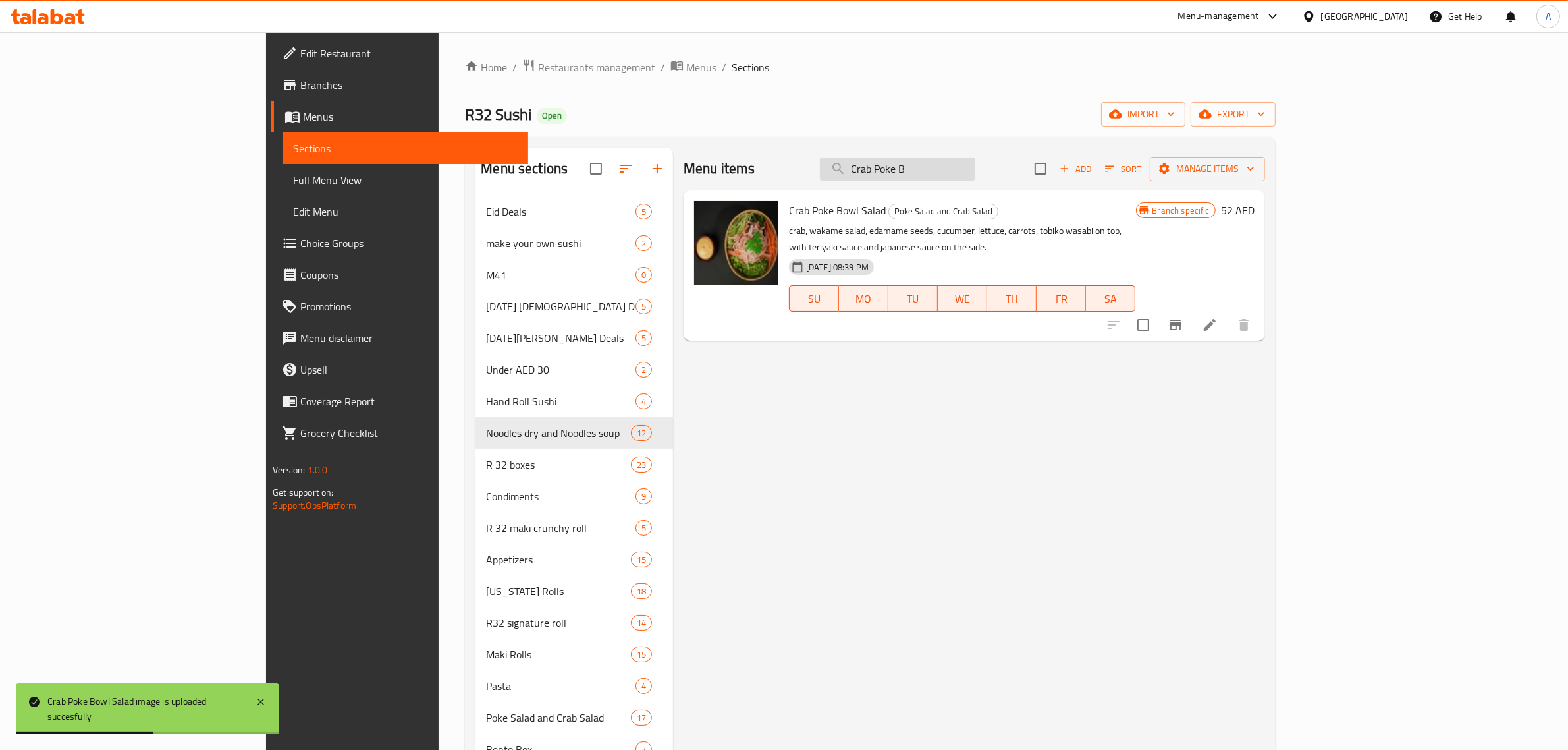
drag, startPoint x: 1018, startPoint y: 160, endPoint x: 951, endPoint y: 163, distance: 67.1
click at [951, 163] on input "Crab Poke B" at bounding box center [898, 169] width 156 height 23
paste input "[PERSON_NAME] Poke"
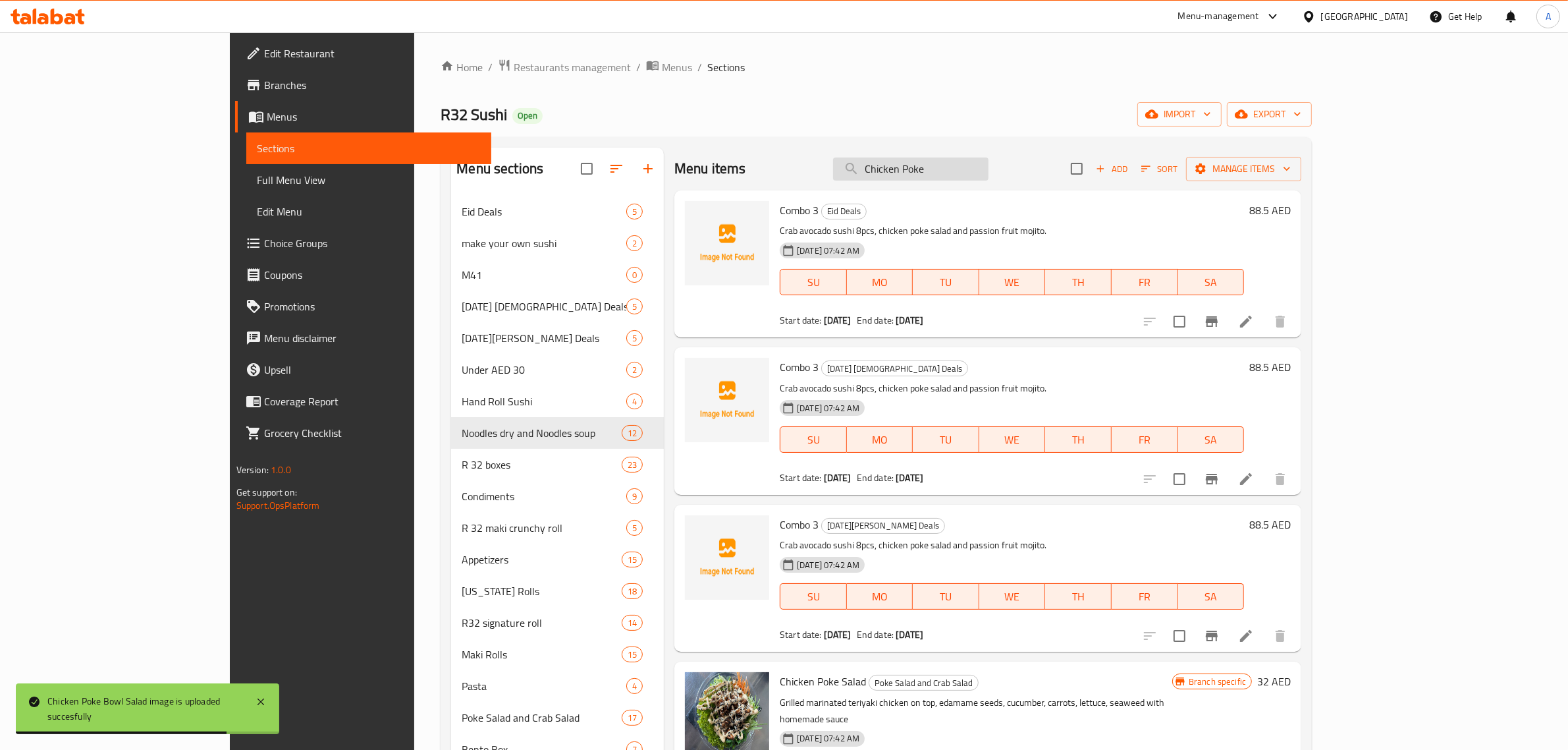
click at [986, 165] on input "Chicken Poke" at bounding box center [911, 169] width 156 height 23
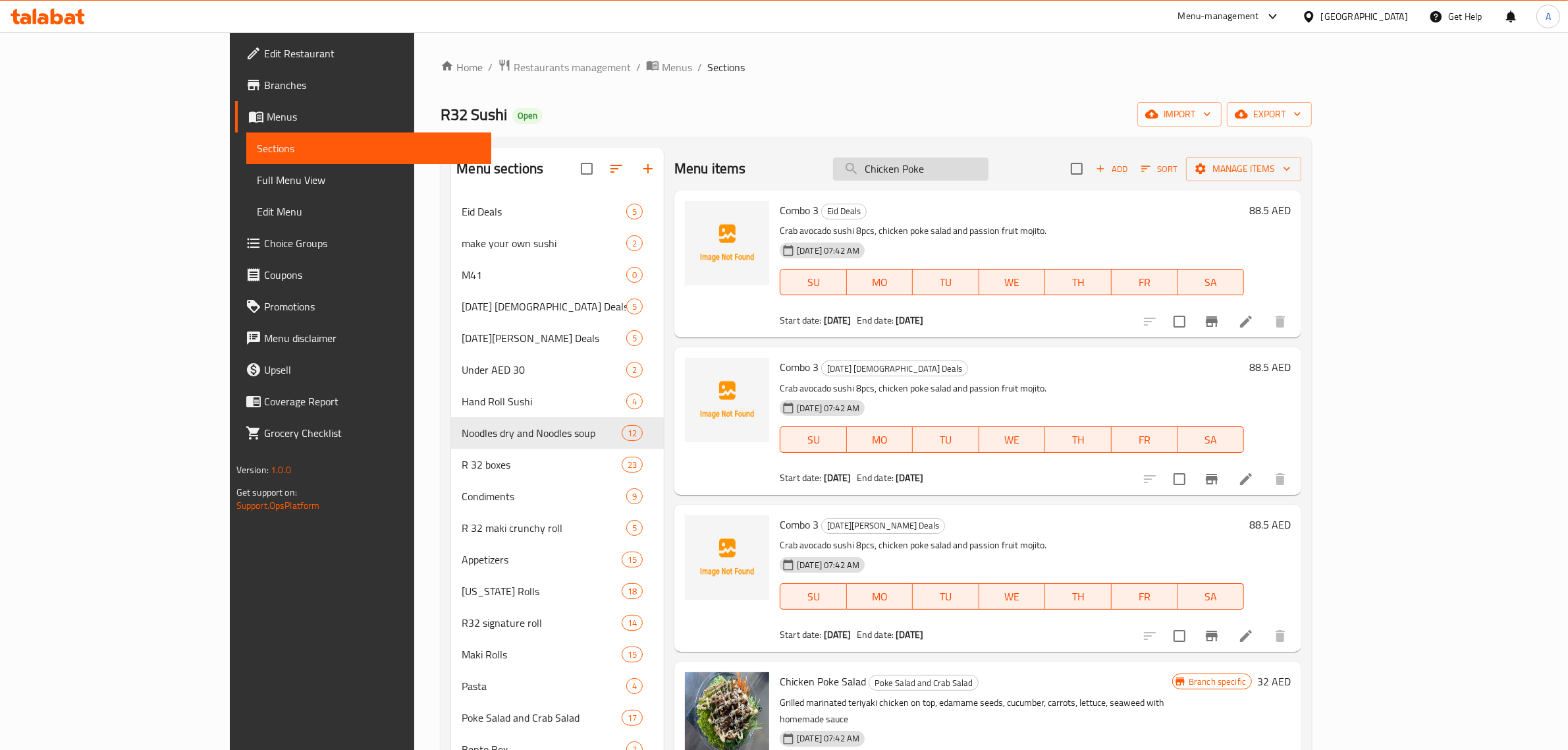
paste input "Ramen"
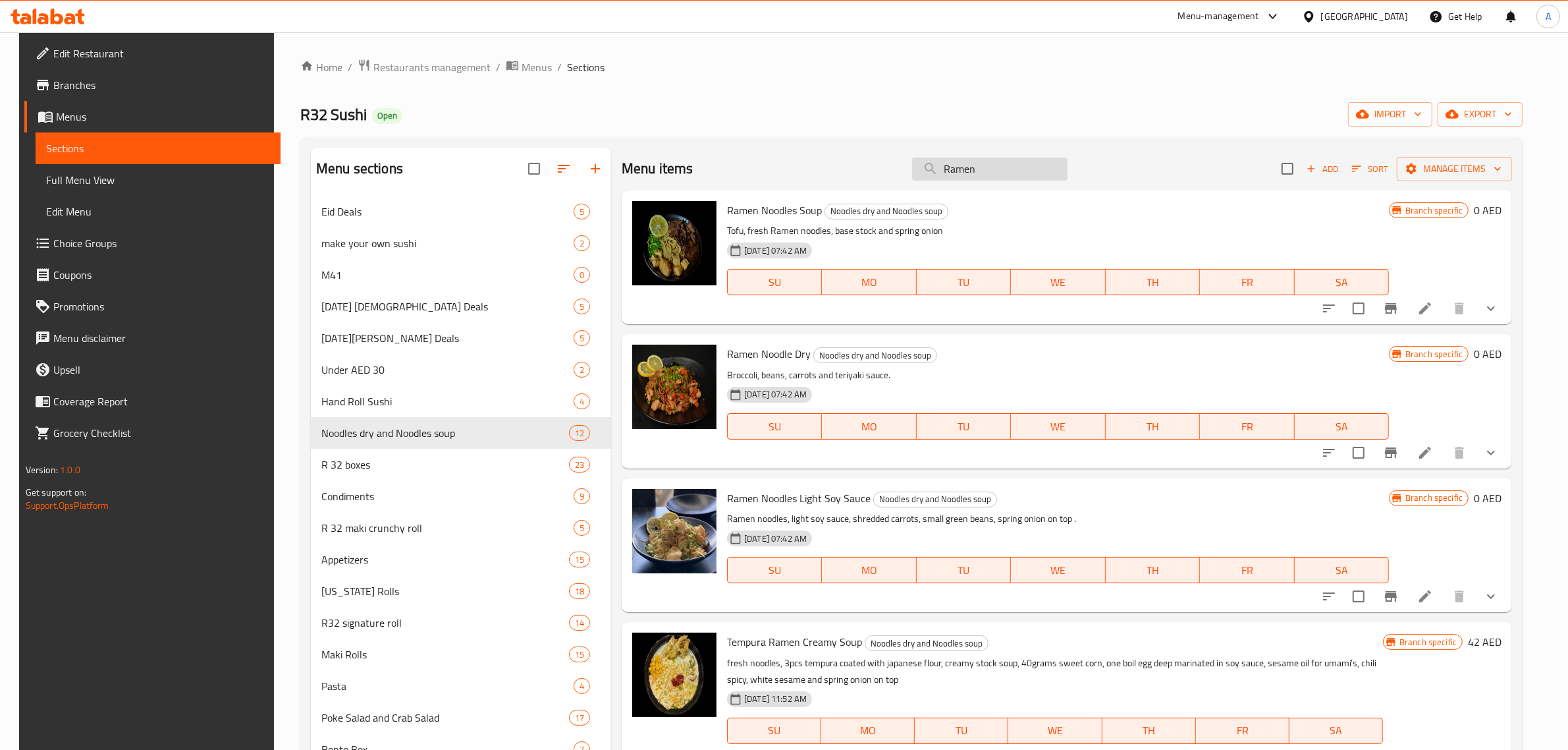
click at [1029, 173] on input "Ramen" at bounding box center [990, 169] width 156 height 23
paste input "Dry Teriyaki"
click at [1046, 160] on input "Ramen Dry Teriyaki" at bounding box center [990, 169] width 156 height 23
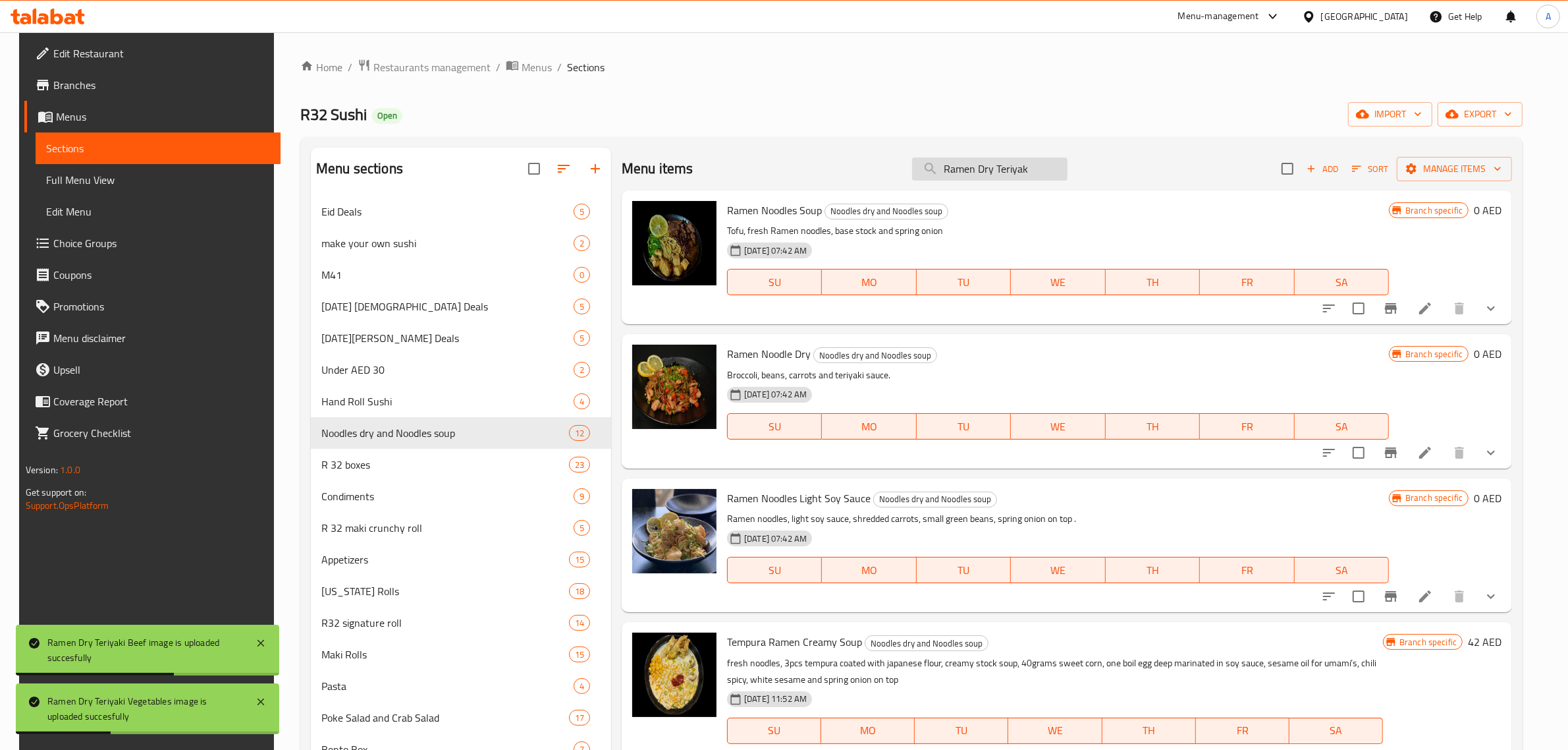
click at [1033, 179] on input "Ramen Dry Teriyak" at bounding box center [990, 169] width 156 height 23
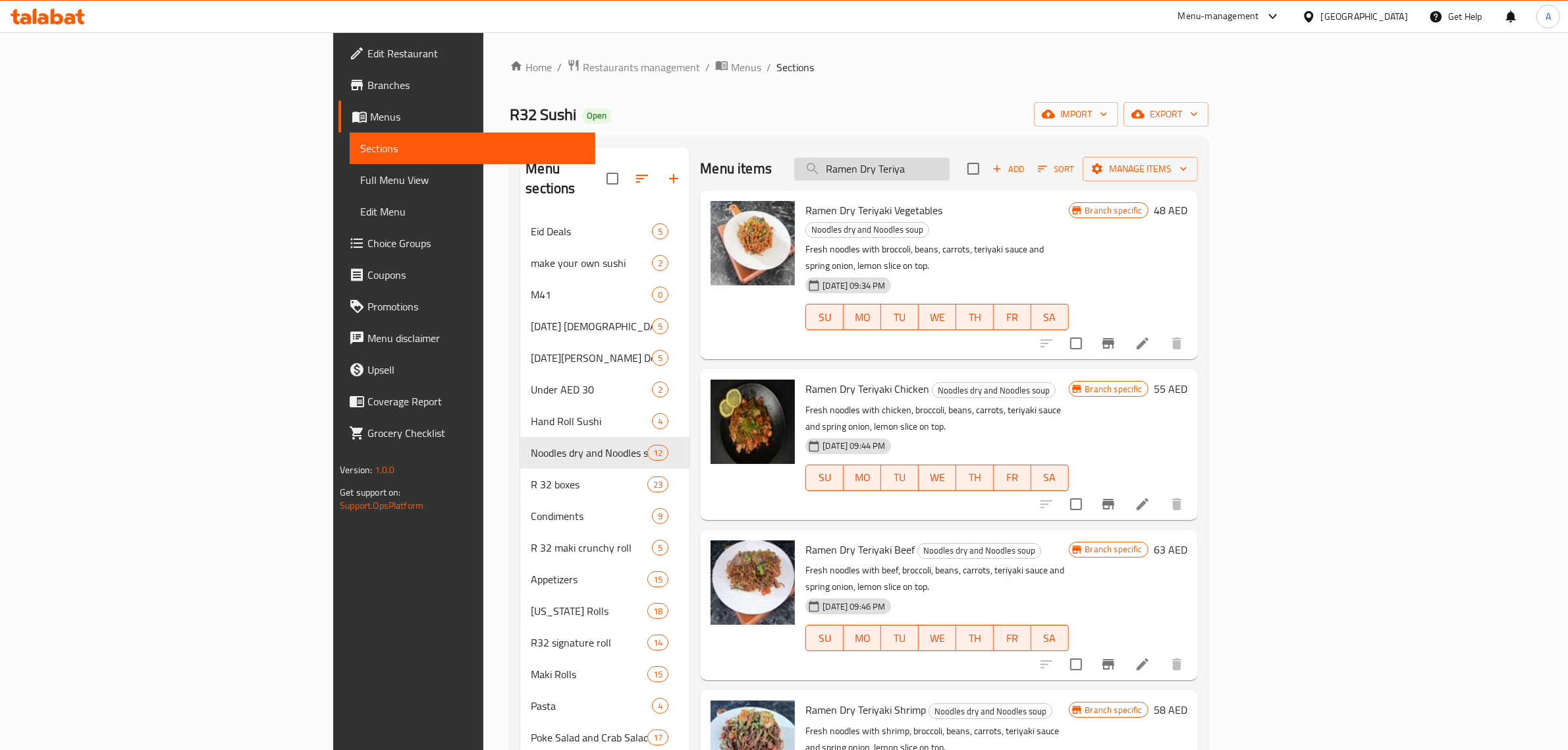
click at [950, 170] on input "Ramen Dry Teriya" at bounding box center [872, 169] width 156 height 23
paste input "Beef Ramen"
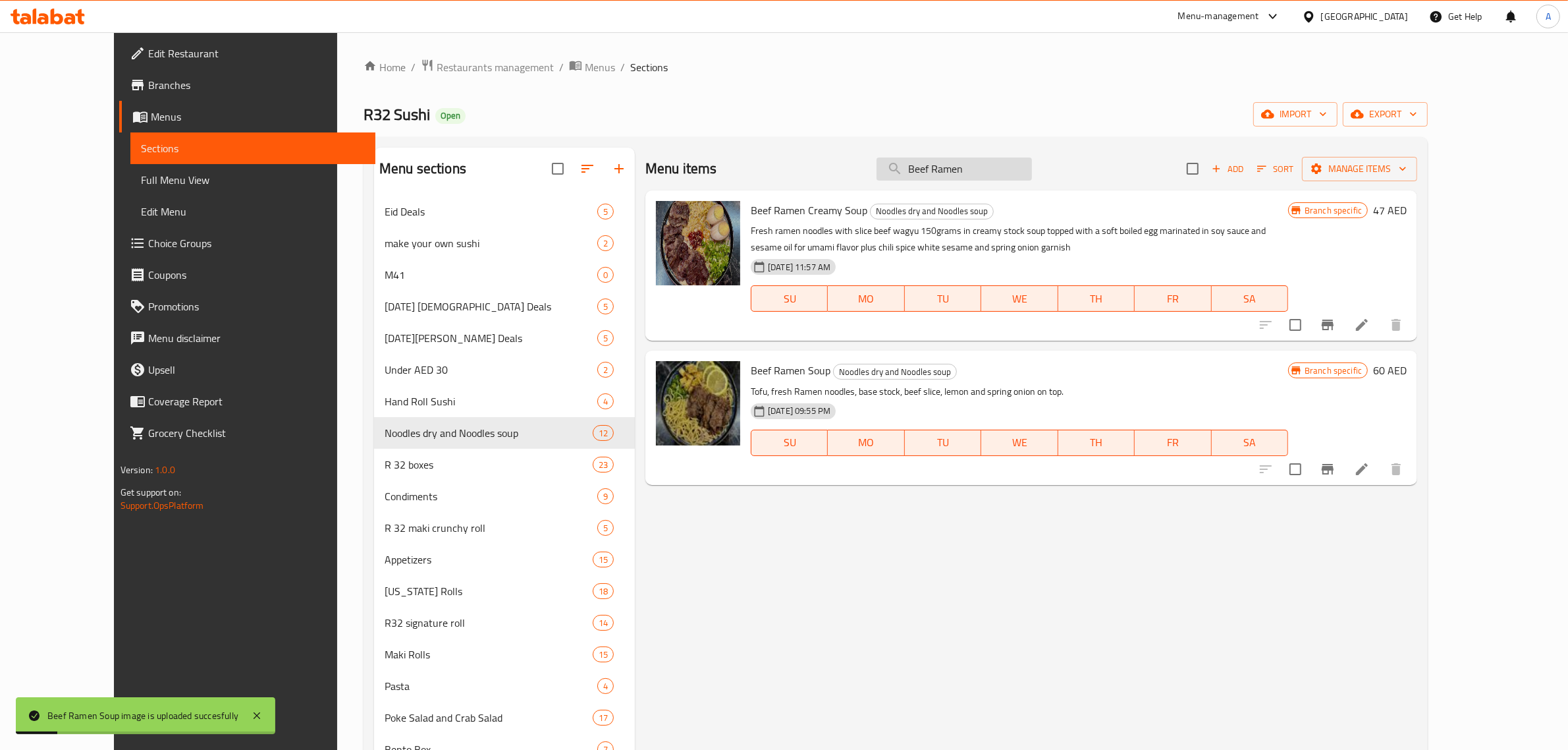
click at [983, 168] on input "Beef Ramen" at bounding box center [955, 169] width 156 height 23
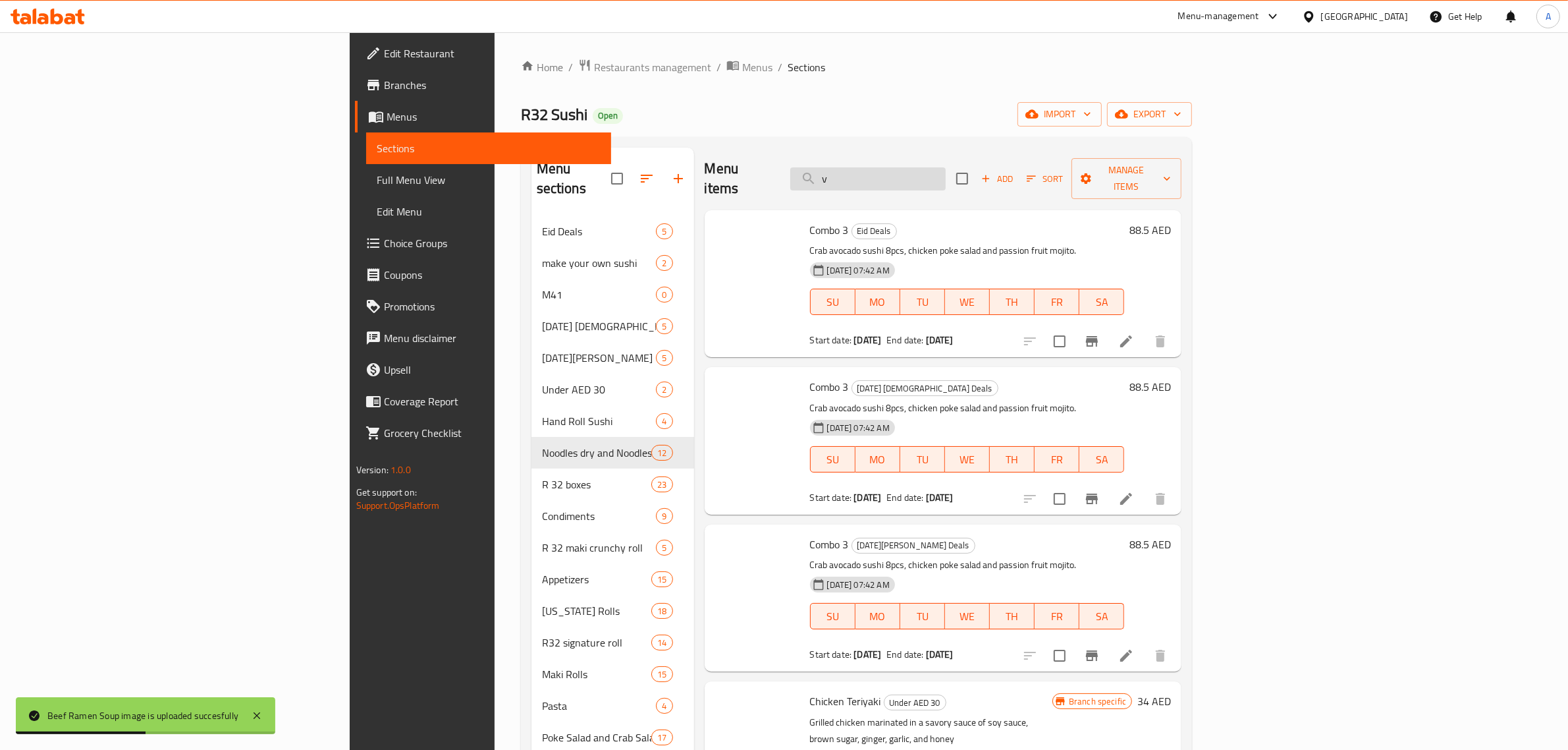
drag, startPoint x: 983, startPoint y: 168, endPoint x: 942, endPoint y: 165, distance: 41.1
click at [942, 167] on input "v" at bounding box center [868, 179] width 156 height 23
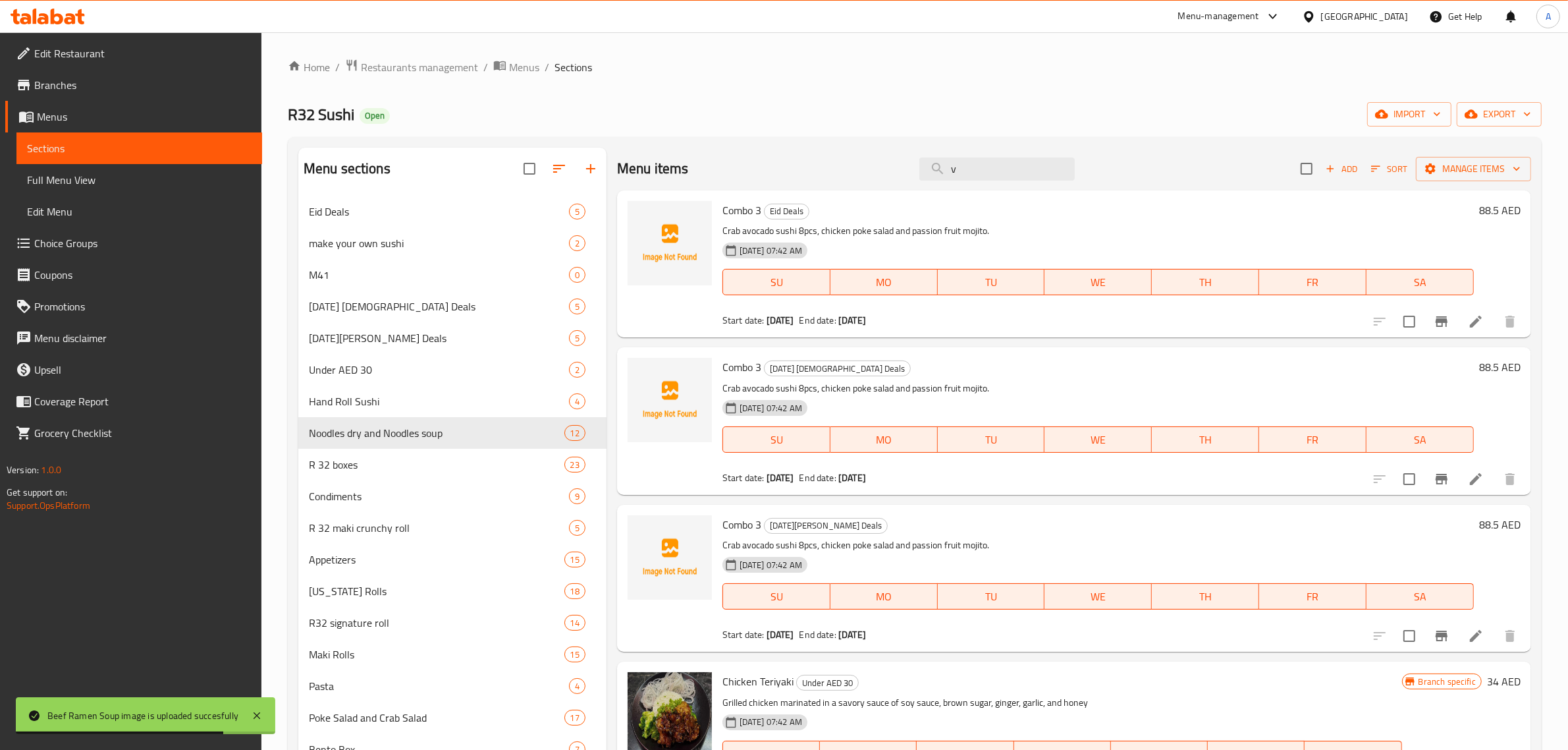
drag, startPoint x: 969, startPoint y: 170, endPoint x: 909, endPoint y: 172, distance: 60.0
click at [909, 172] on div "Menu items v Add Sort Manage items" at bounding box center [1074, 169] width 914 height 43
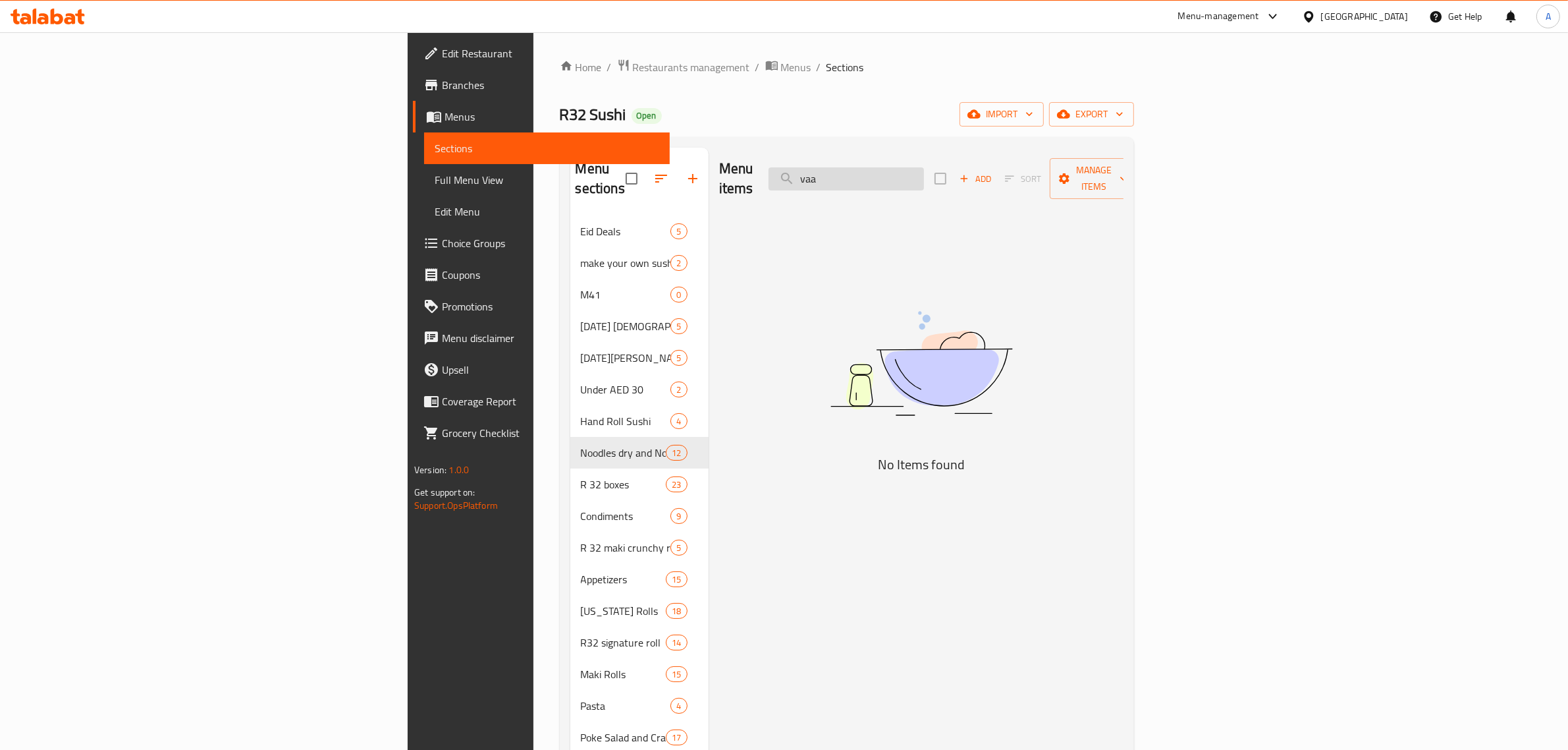
paste input "Chicken Ramen"
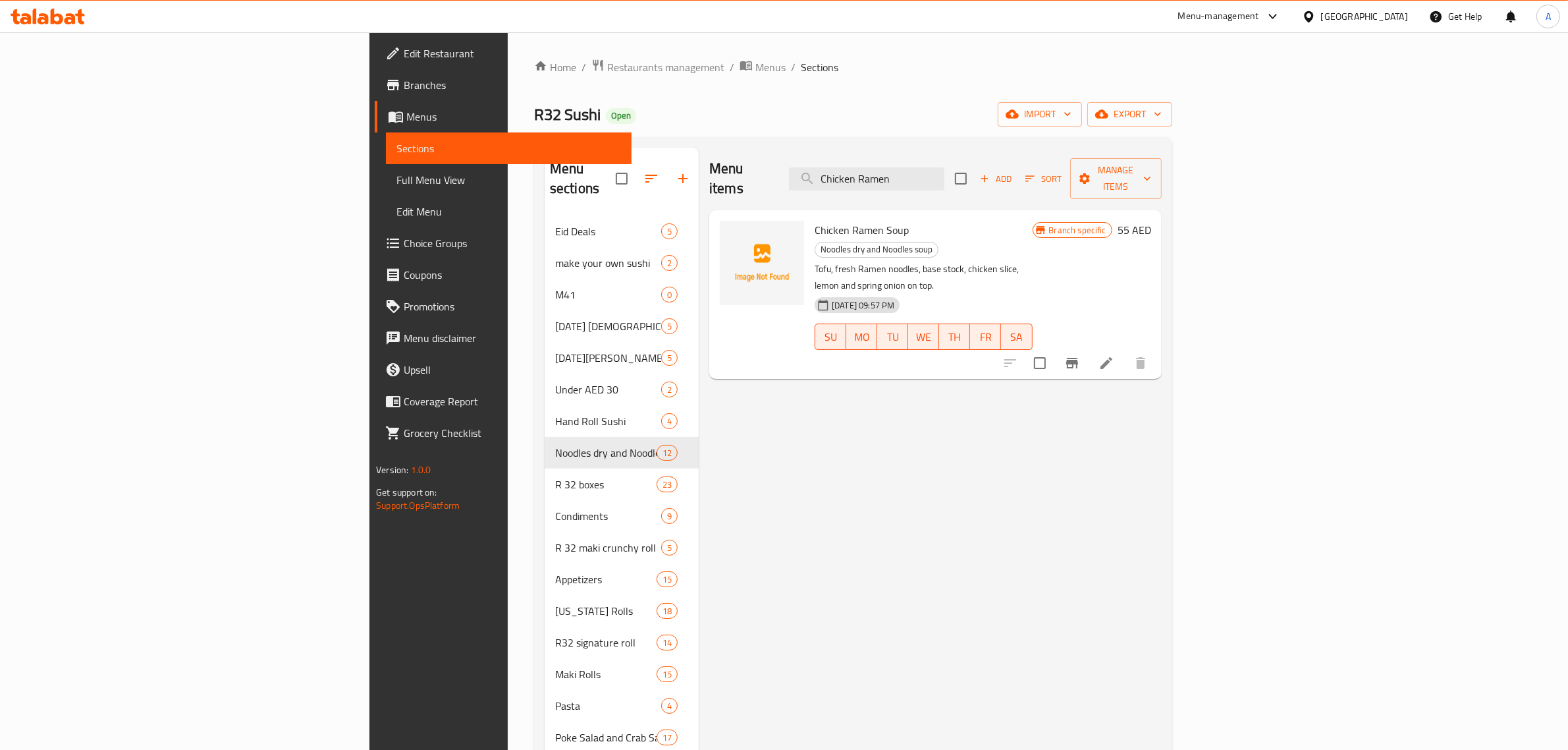
type input "Chicken Ramen"
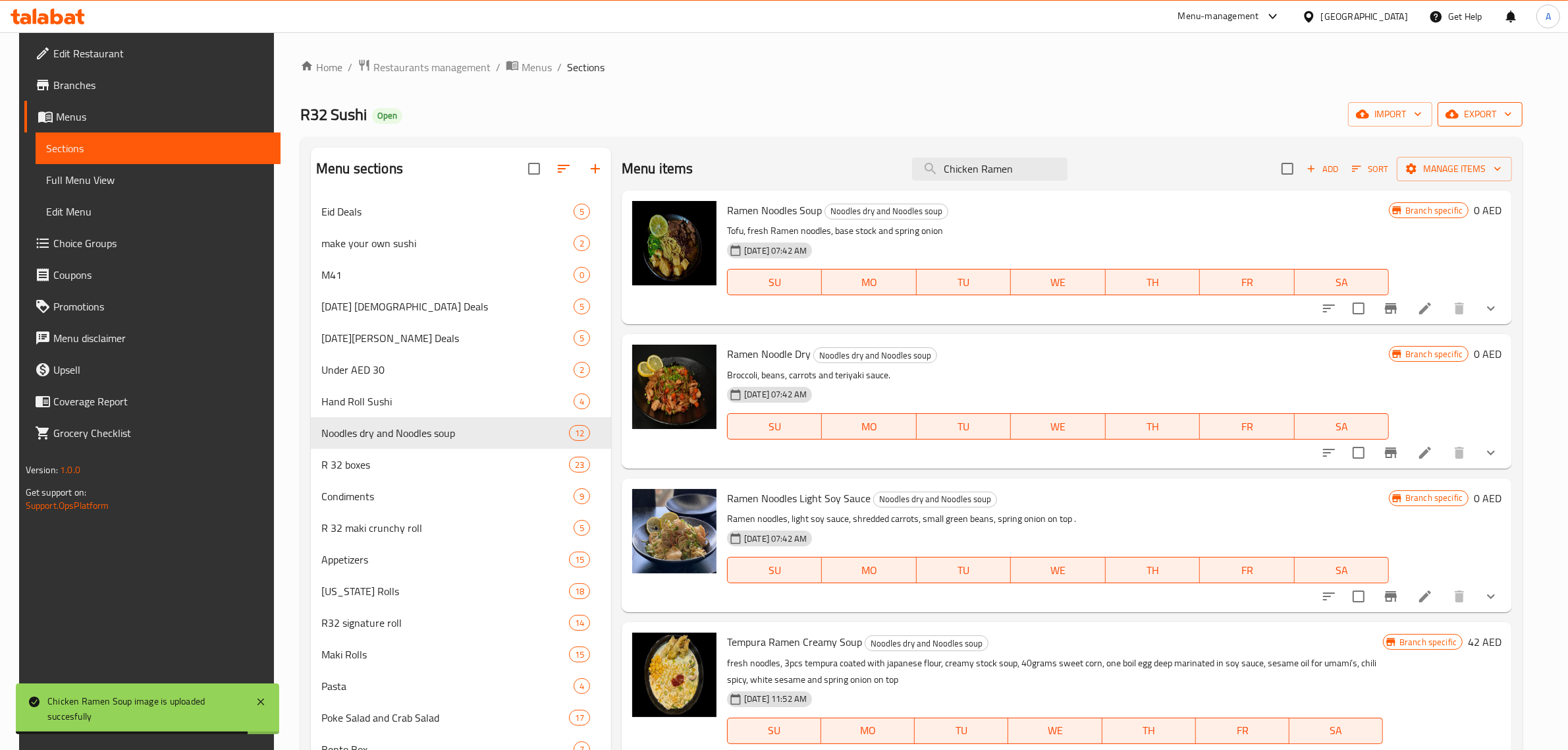
click at [1494, 112] on span "export" at bounding box center [1480, 114] width 64 height 16
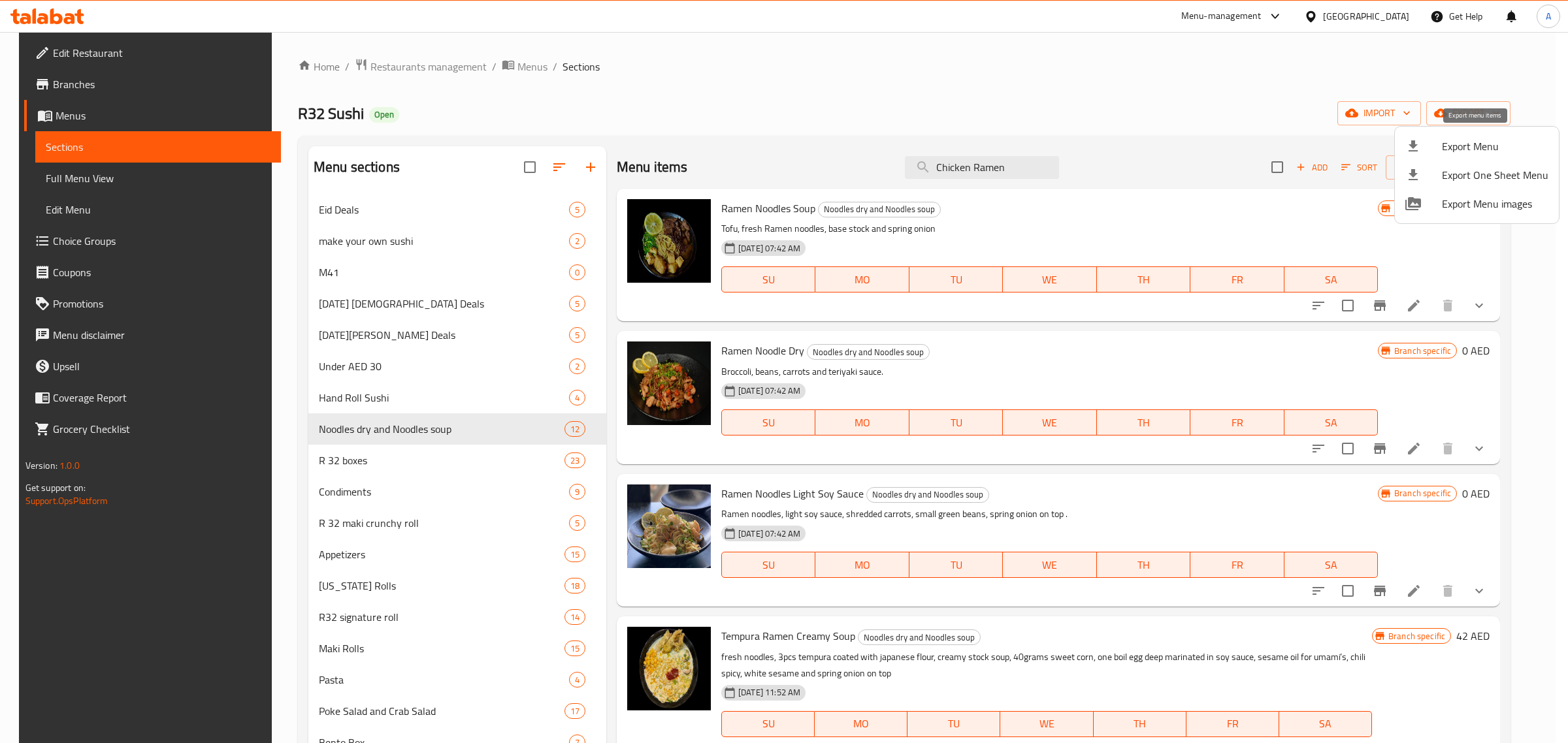
click at [1475, 135] on li "Export Menu" at bounding box center [1477, 146] width 164 height 29
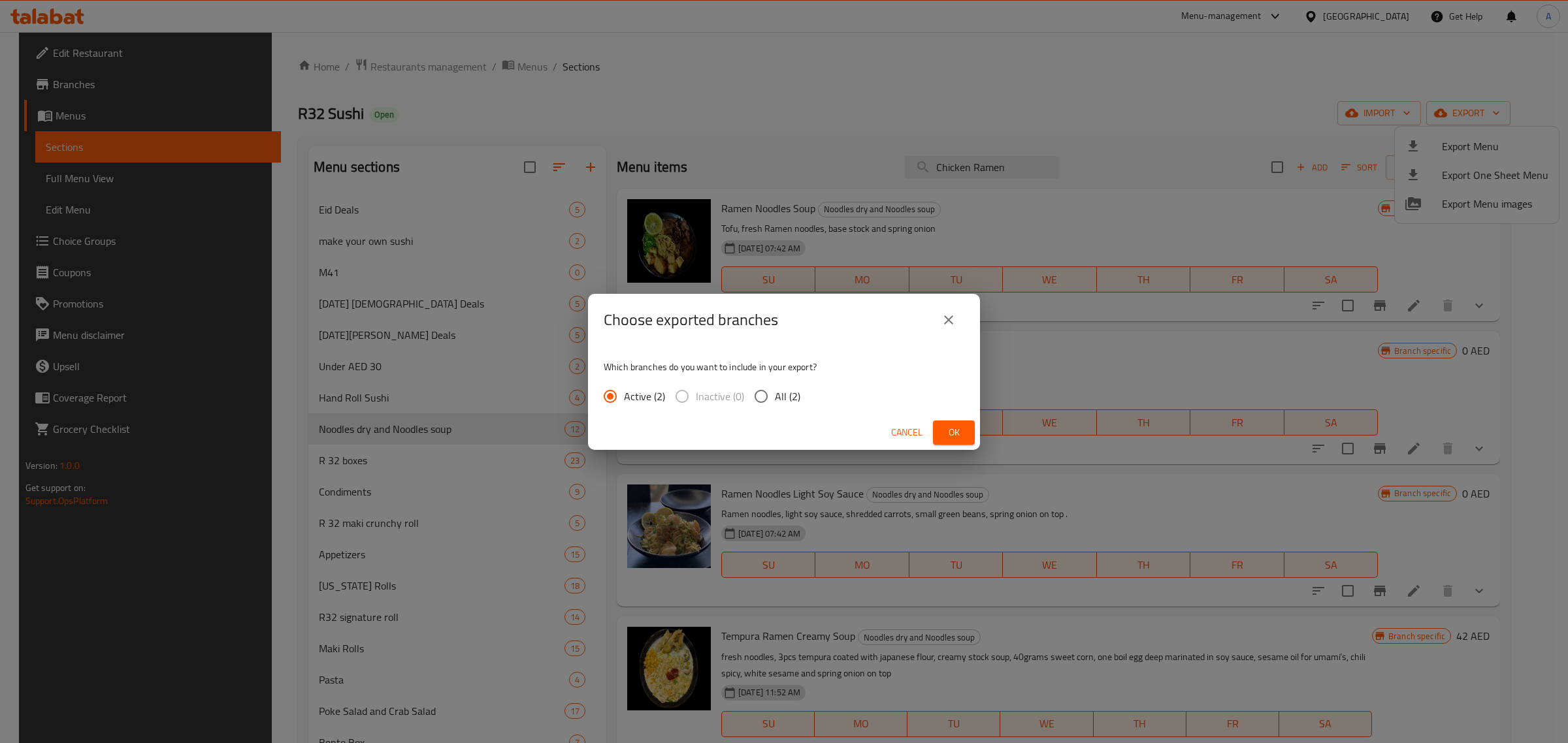
click at [954, 436] on span "Ok" at bounding box center [954, 433] width 21 height 16
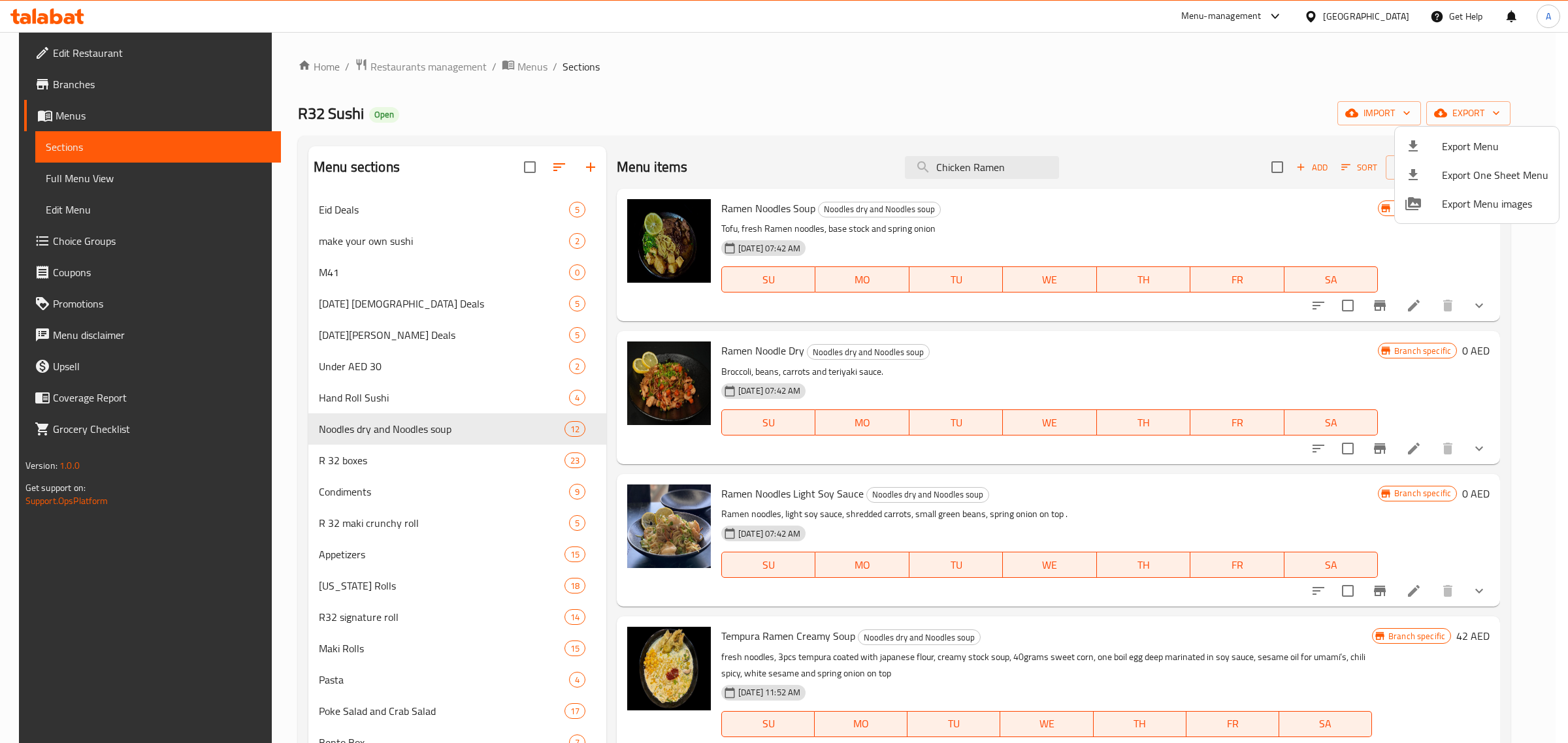
click at [737, 98] on div at bounding box center [784, 372] width 1568 height 743
